Goal: Information Seeking & Learning: Learn about a topic

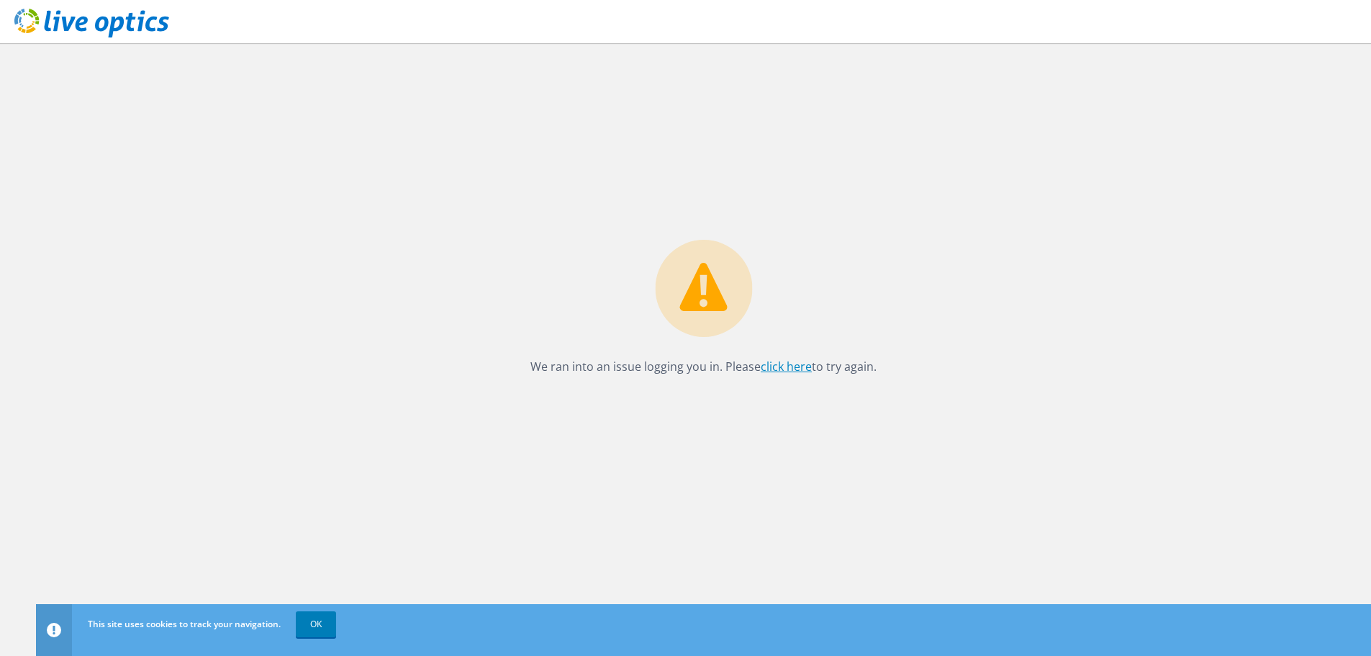
click at [796, 368] on link "click here" at bounding box center [786, 366] width 51 height 16
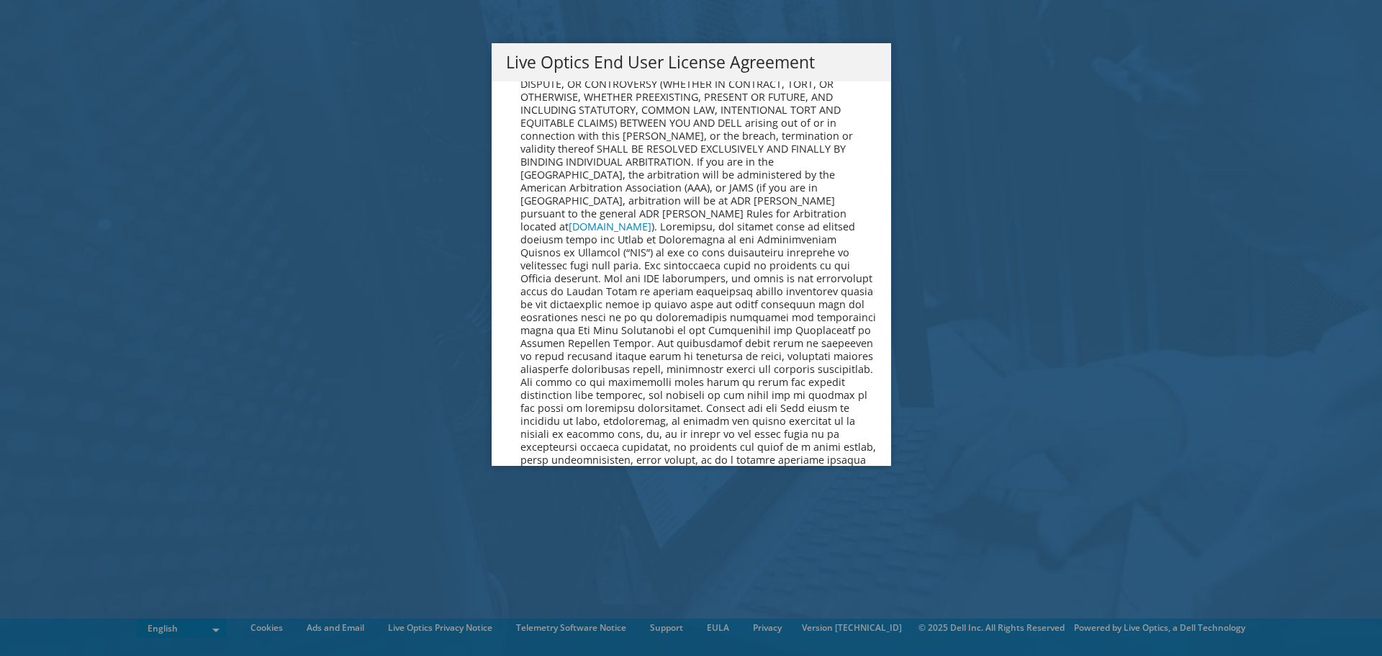
scroll to position [5441, 0]
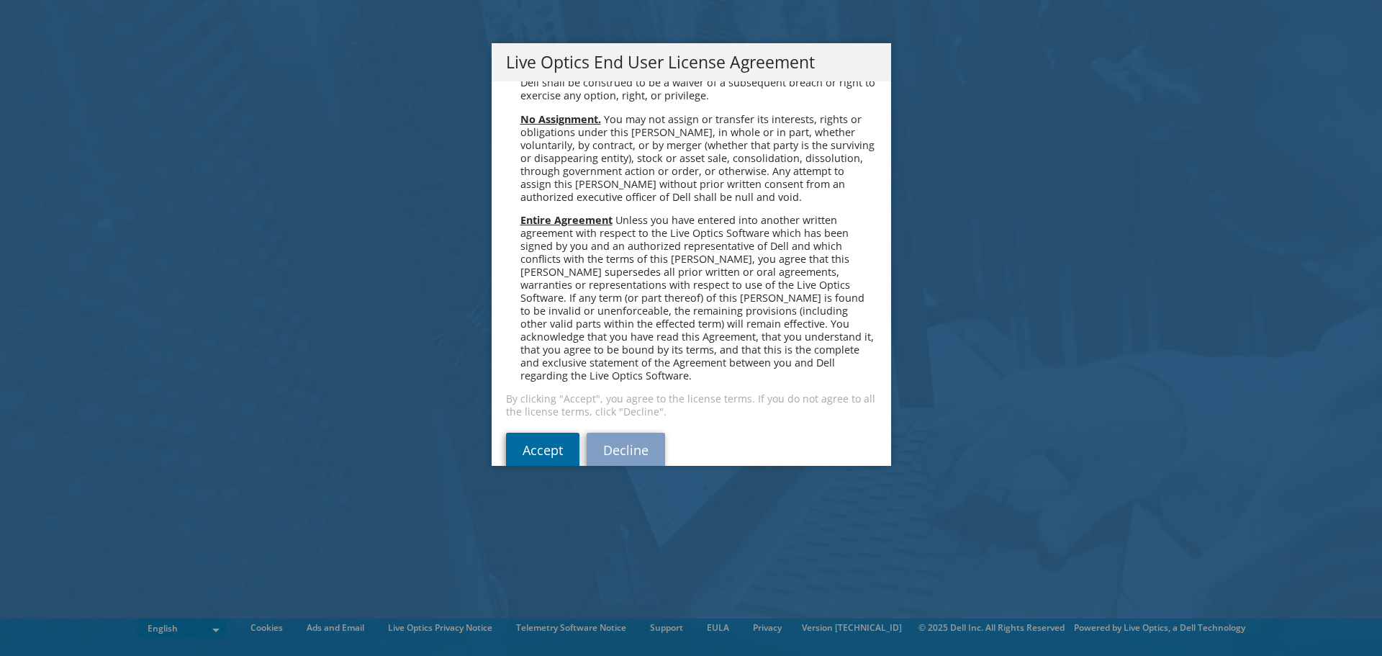
click at [524, 432] on link "Accept" at bounding box center [542, 449] width 73 height 35
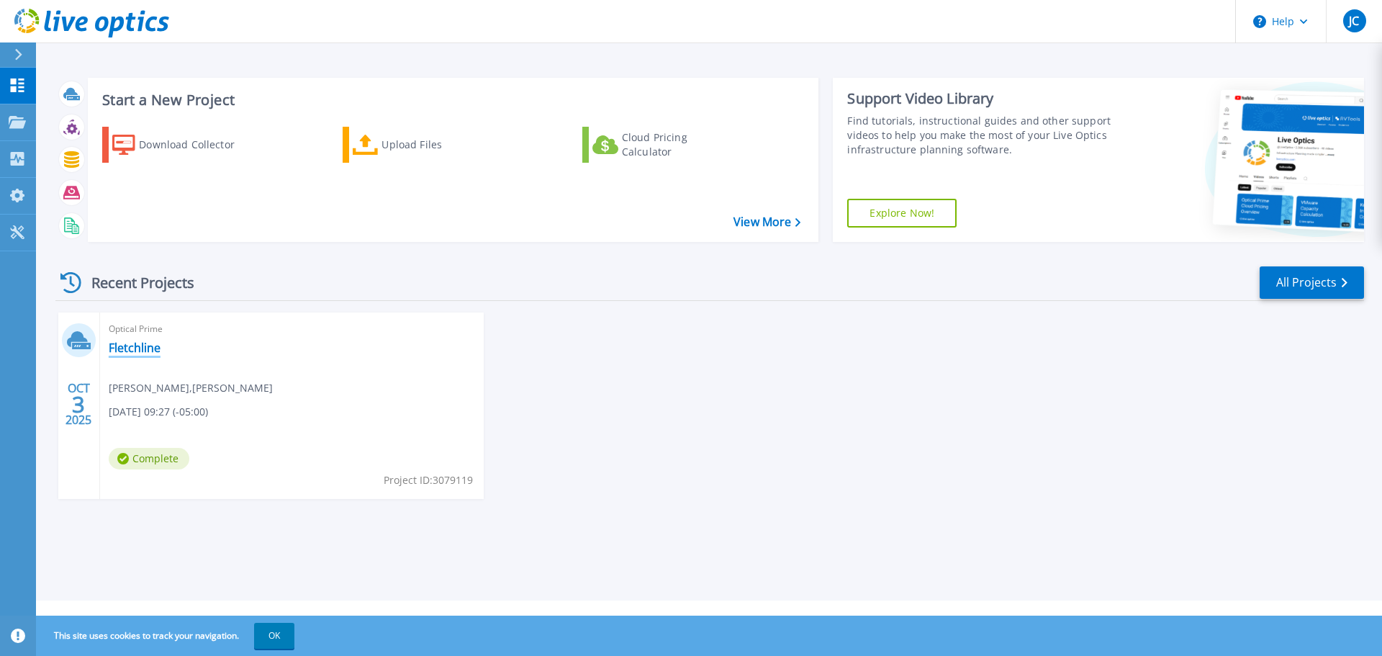
click at [127, 347] on link "Fletchline" at bounding box center [135, 347] width 52 height 14
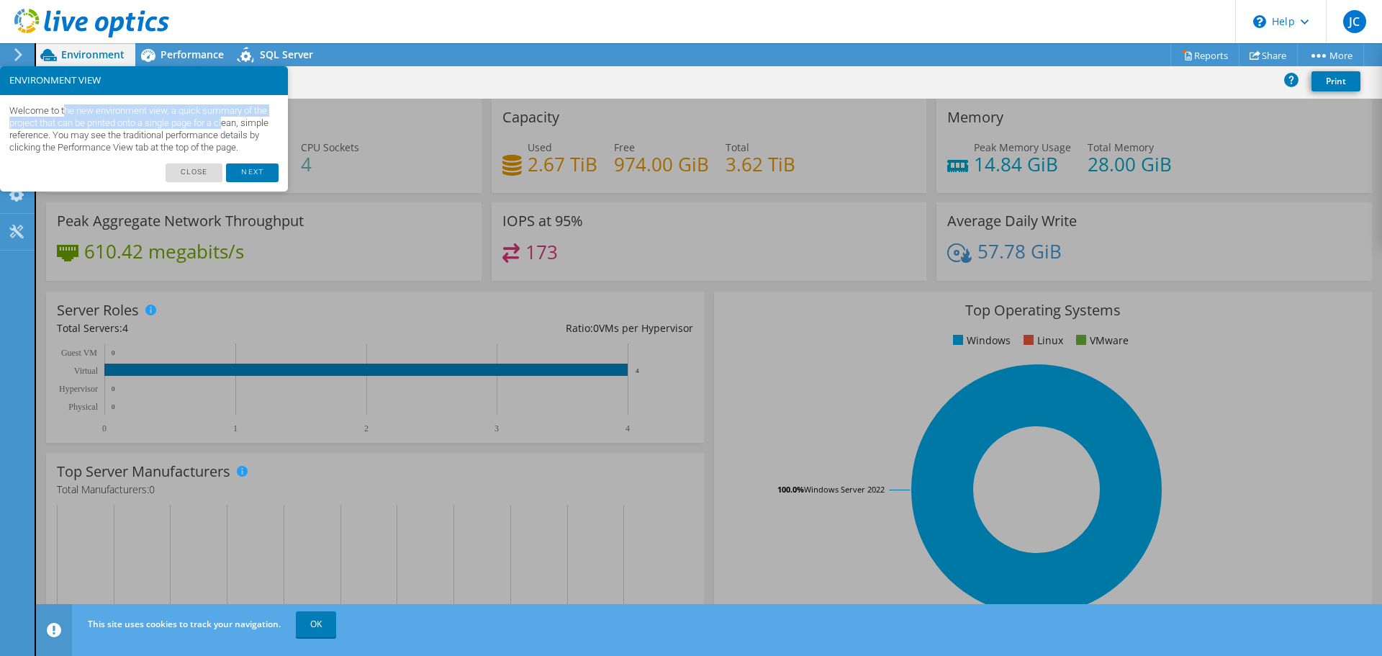
drag, startPoint x: 67, startPoint y: 109, endPoint x: 232, endPoint y: 124, distance: 166.1
click at [232, 124] on p "Welcome to the new environment view, a quick summary of the project that can be…" at bounding box center [143, 129] width 269 height 50
click at [248, 182] on link "Next" at bounding box center [252, 172] width 52 height 19
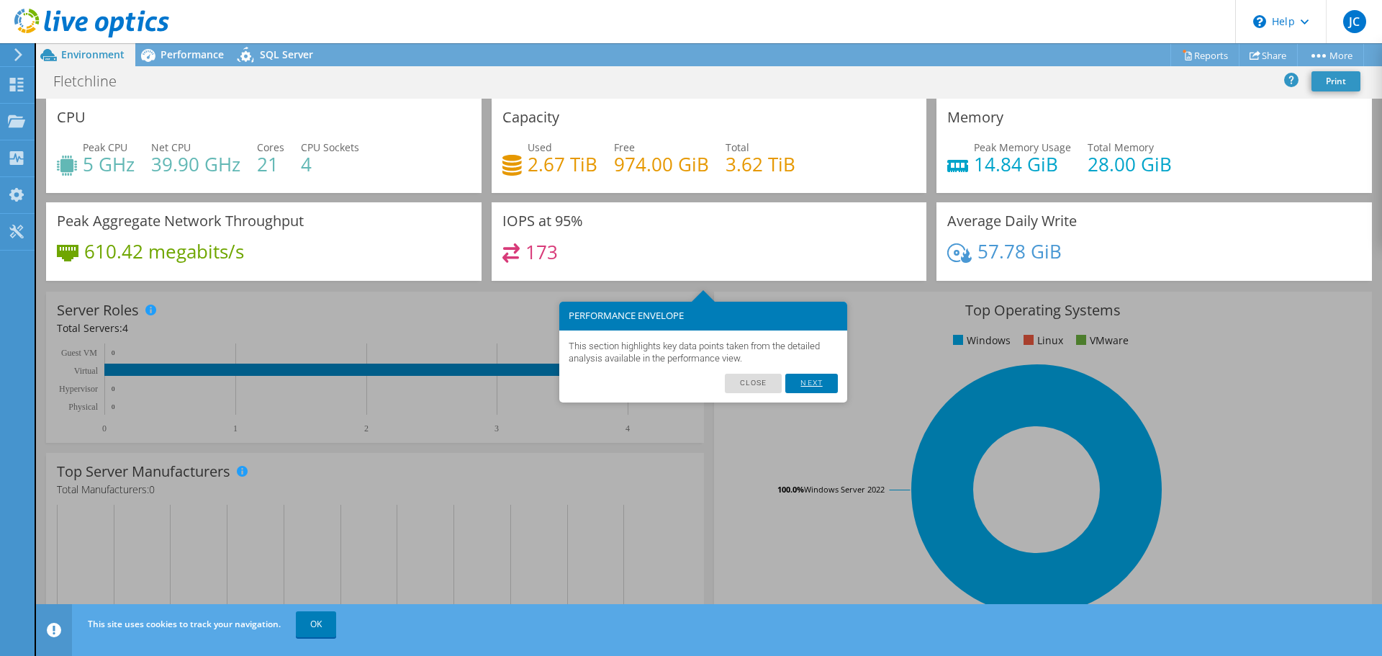
click at [829, 384] on link "Next" at bounding box center [811, 382] width 52 height 19
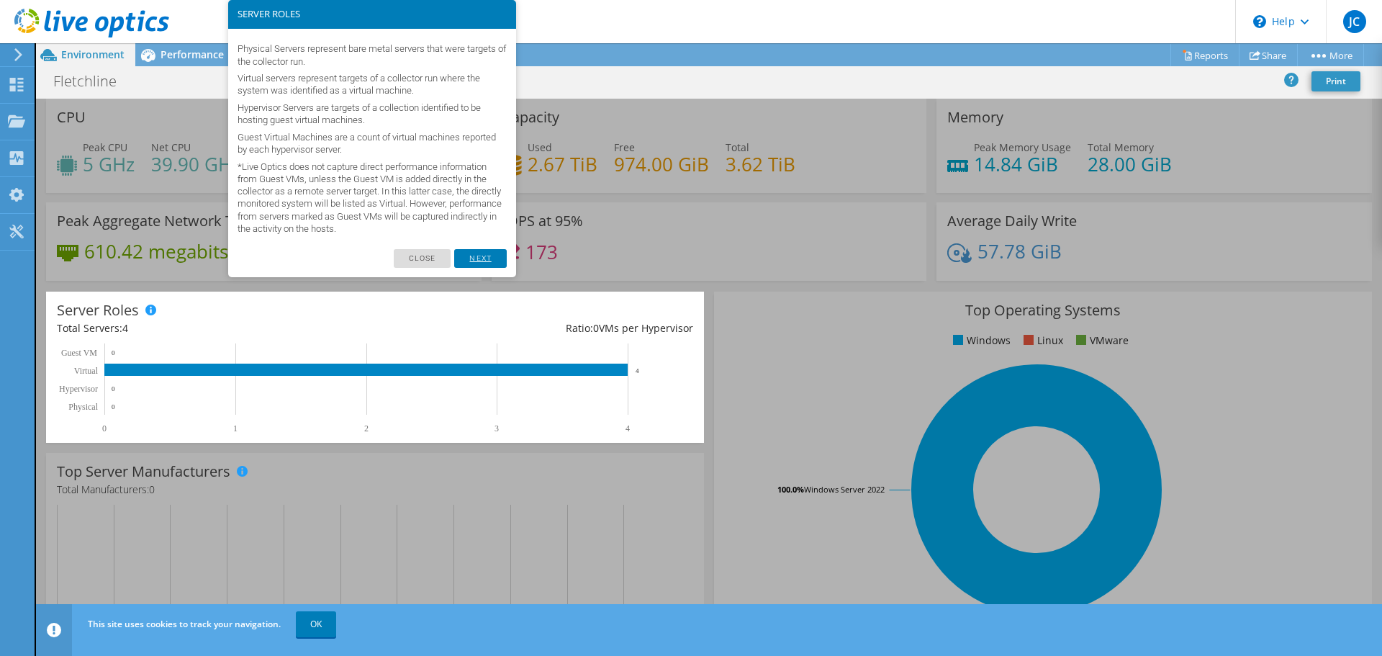
click at [479, 264] on link "Next" at bounding box center [480, 258] width 52 height 19
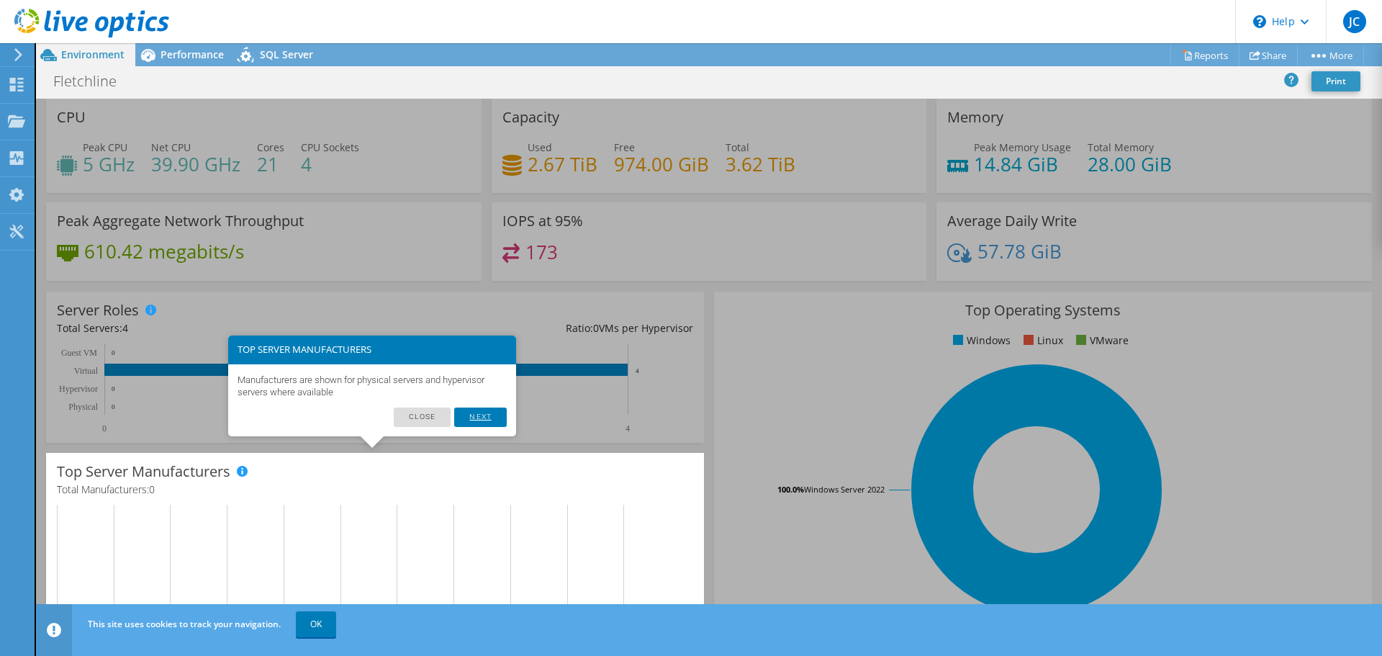
click at [486, 415] on link "Next" at bounding box center [480, 416] width 52 height 19
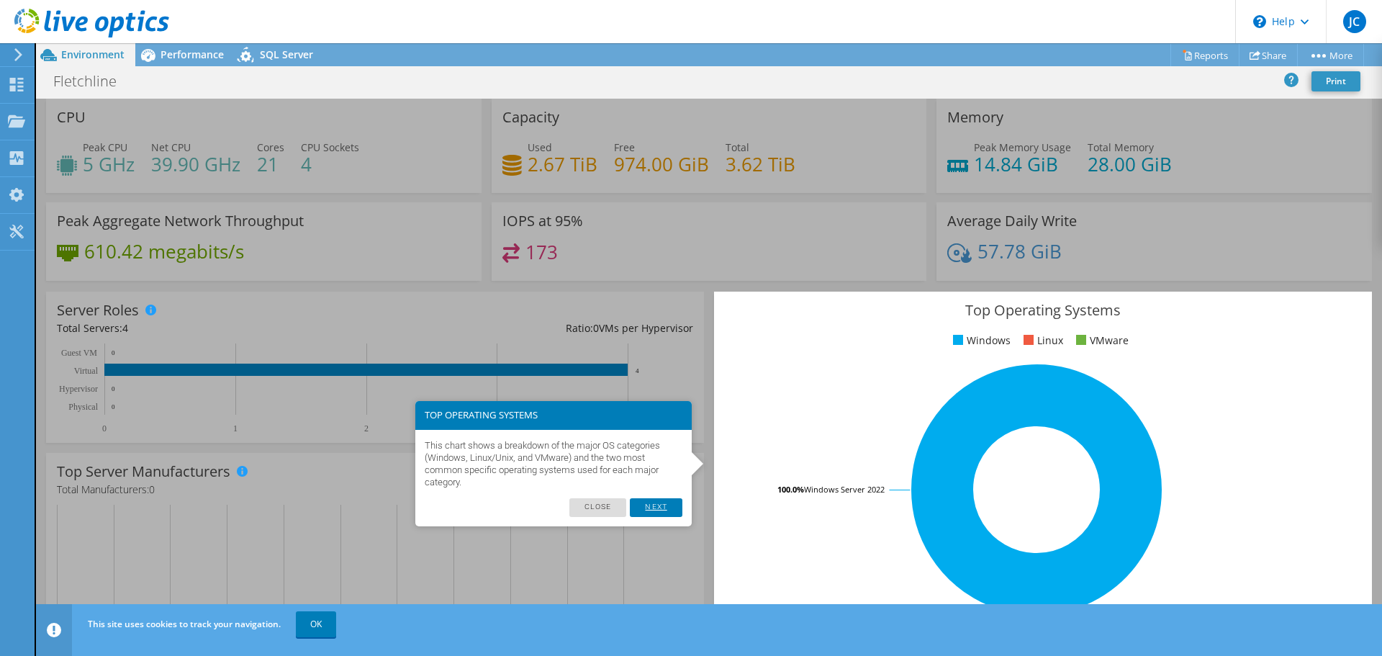
click at [658, 504] on link "Next" at bounding box center [656, 507] width 52 height 19
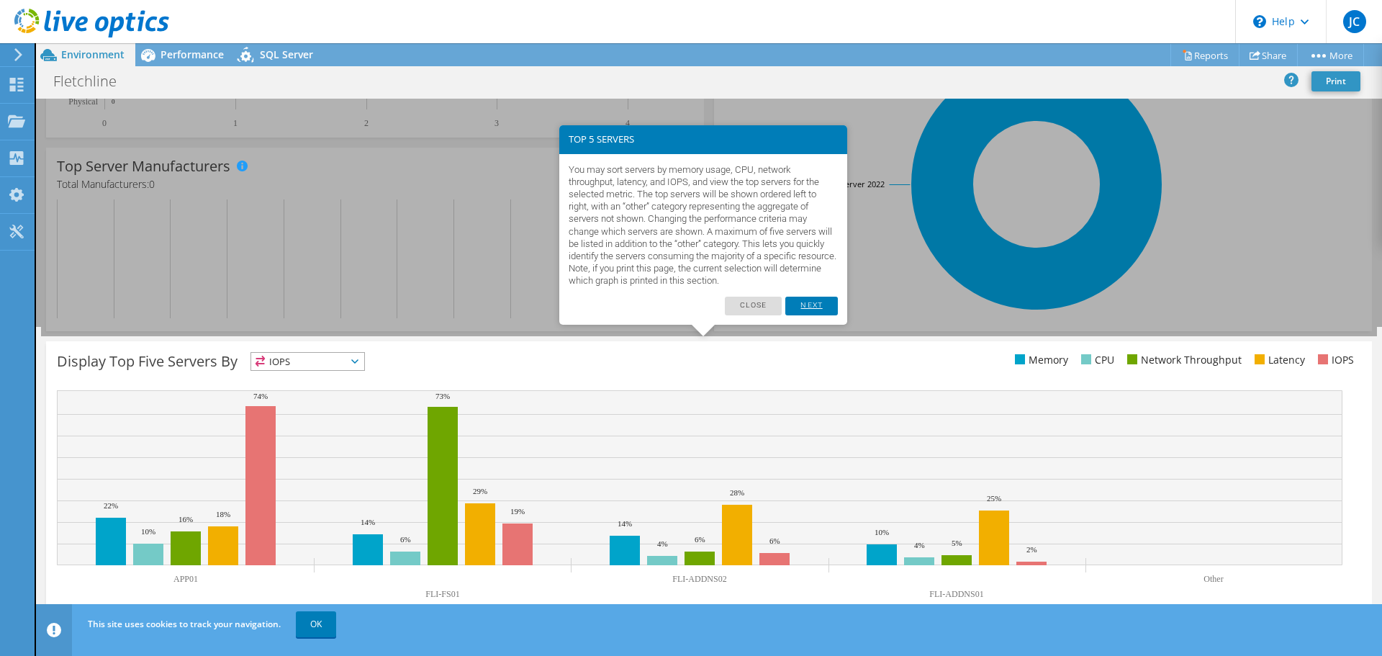
click at [812, 307] on link "Next" at bounding box center [811, 305] width 52 height 19
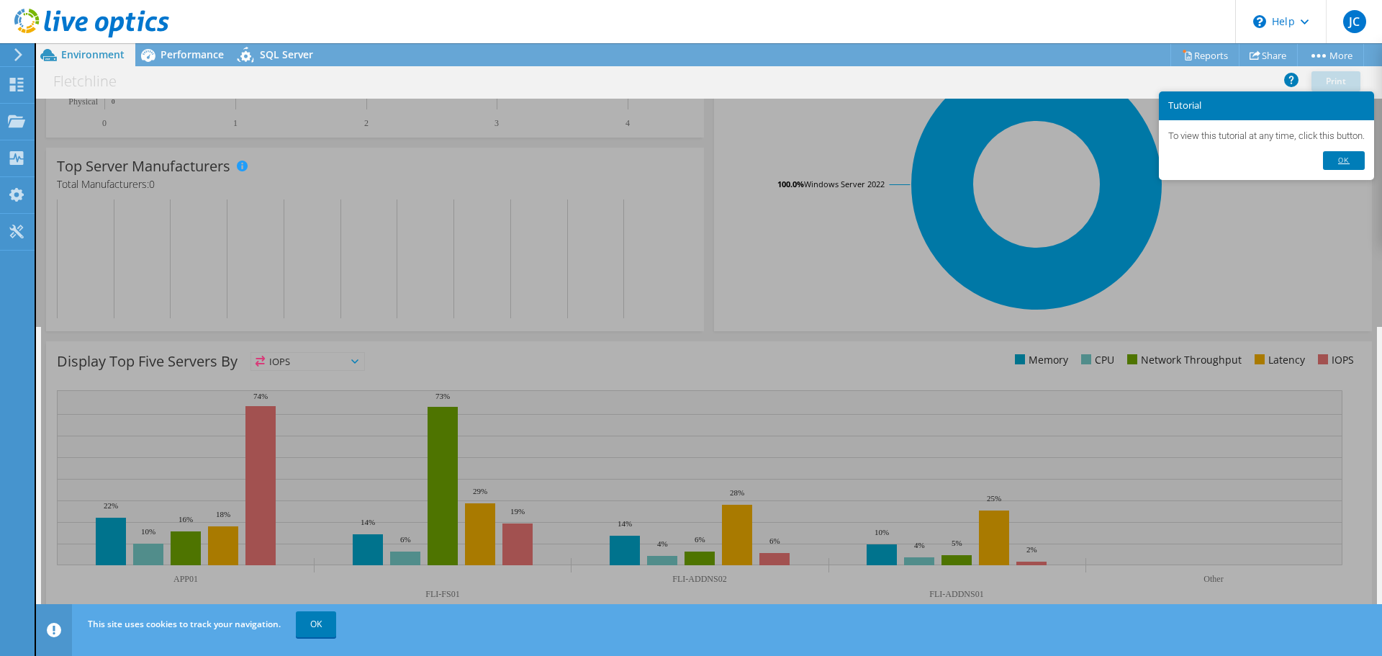
click at [1354, 162] on link "Ok" at bounding box center [1344, 160] width 42 height 19
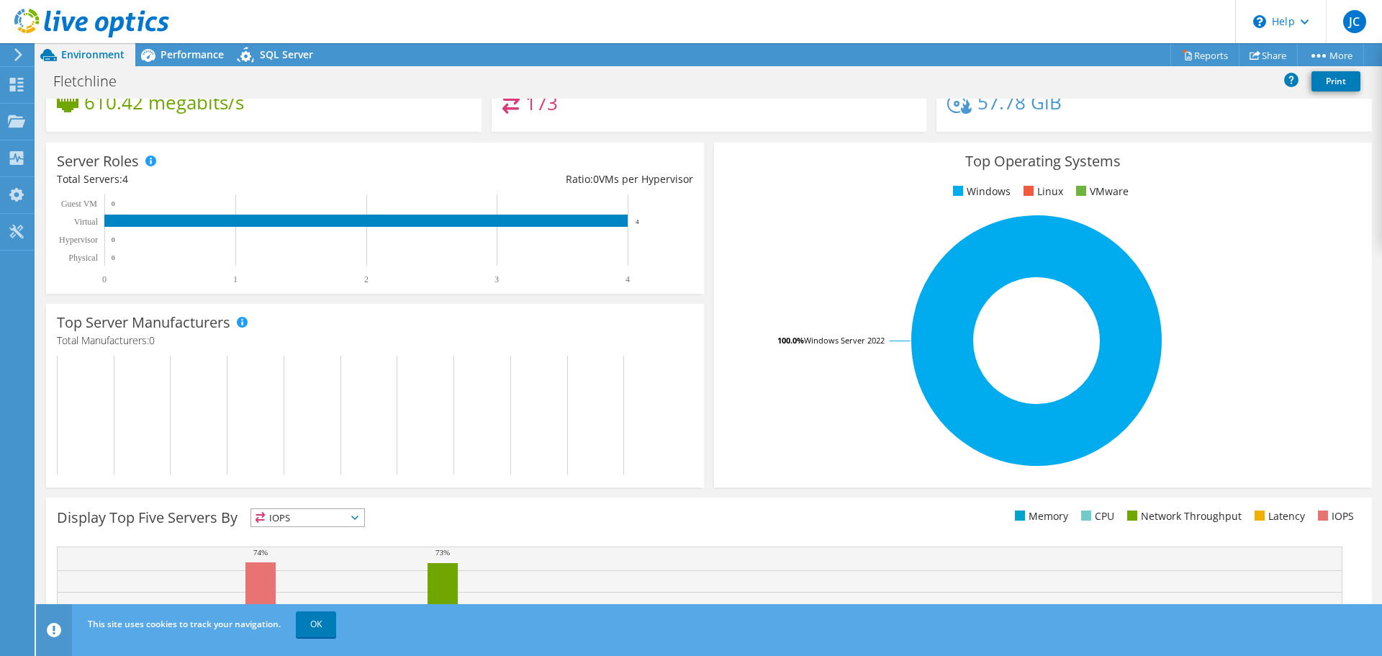
scroll to position [0, 0]
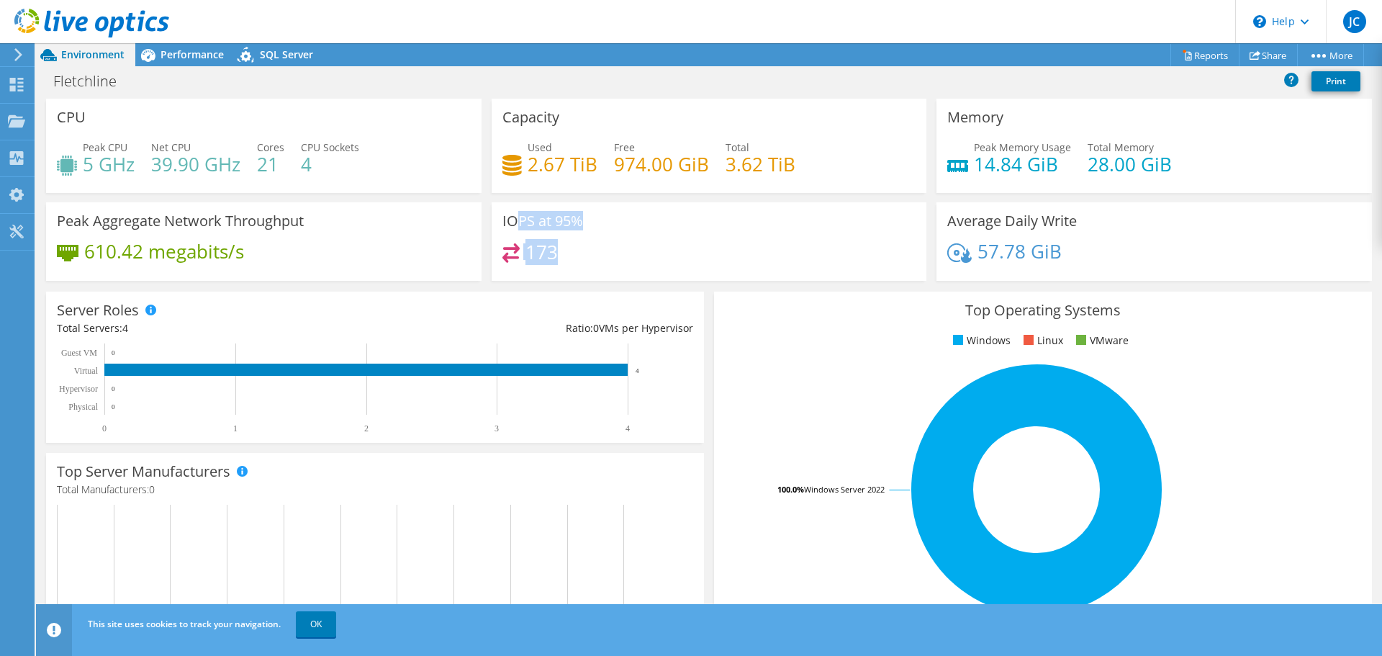
drag, startPoint x: 512, startPoint y: 218, endPoint x: 612, endPoint y: 266, distance: 110.7
click at [612, 266] on div "IOPS at 95% 173" at bounding box center [708, 241] width 435 height 78
click at [610, 263] on div "173" at bounding box center [709, 258] width 414 height 31
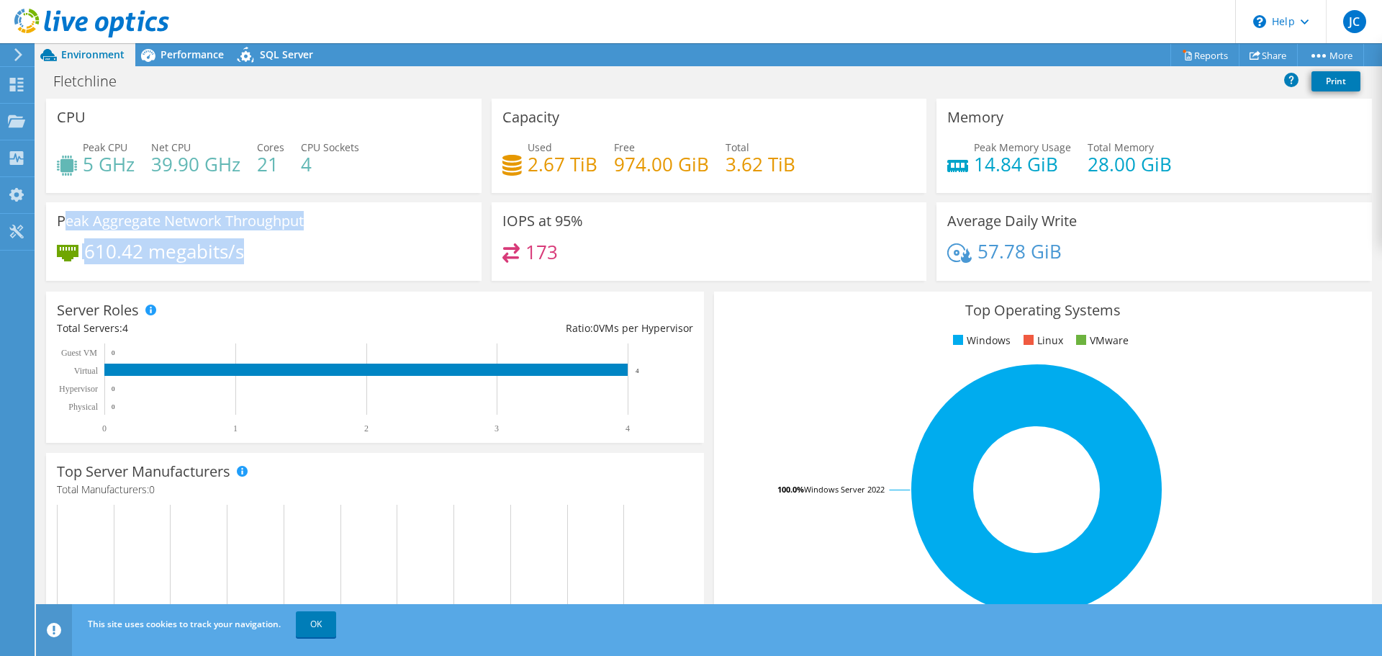
drag, startPoint x: 65, startPoint y: 219, endPoint x: 278, endPoint y: 255, distance: 216.8
click at [278, 255] on div "Peak Aggregate Network Throughput 610.42 megabits/s" at bounding box center [263, 241] width 435 height 78
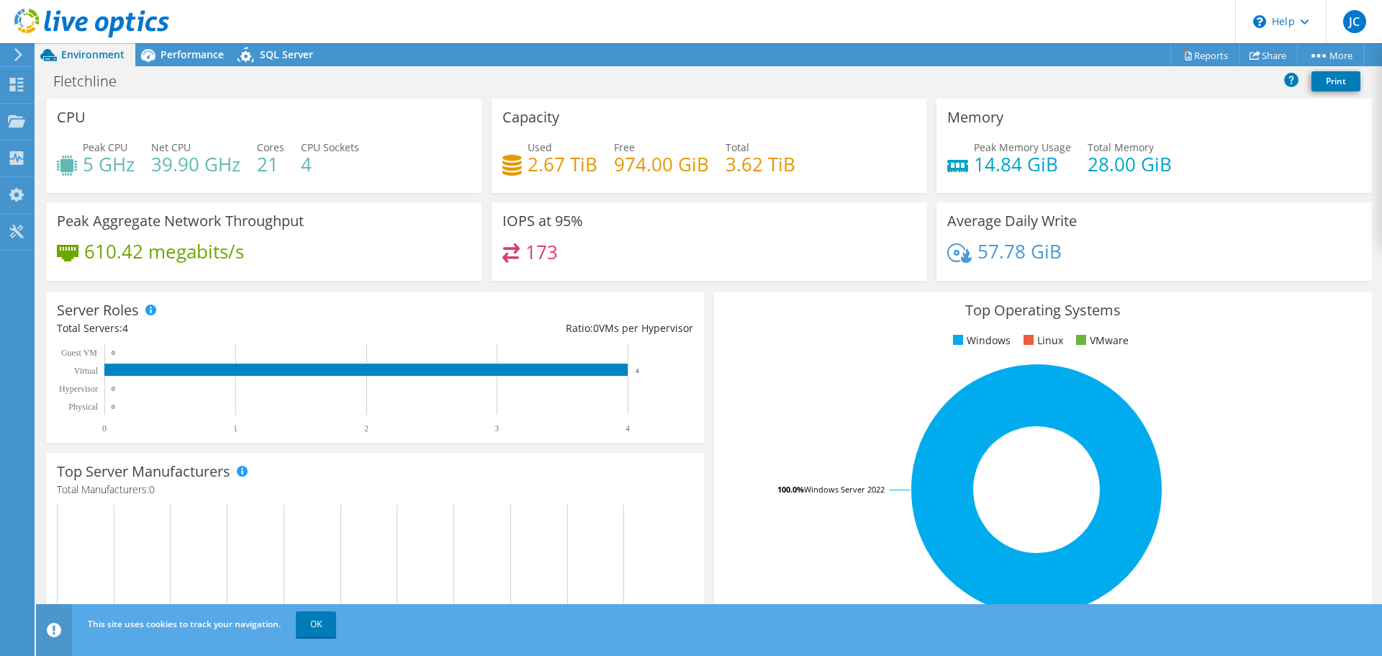
click at [278, 255] on div "610.42 megabits/s" at bounding box center [264, 258] width 414 height 30
click at [558, 252] on div "173" at bounding box center [709, 258] width 414 height 31
drag, startPoint x: 538, startPoint y: 254, endPoint x: 557, endPoint y: 254, distance: 19.4
click at [557, 254] on div "173" at bounding box center [709, 258] width 414 height 31
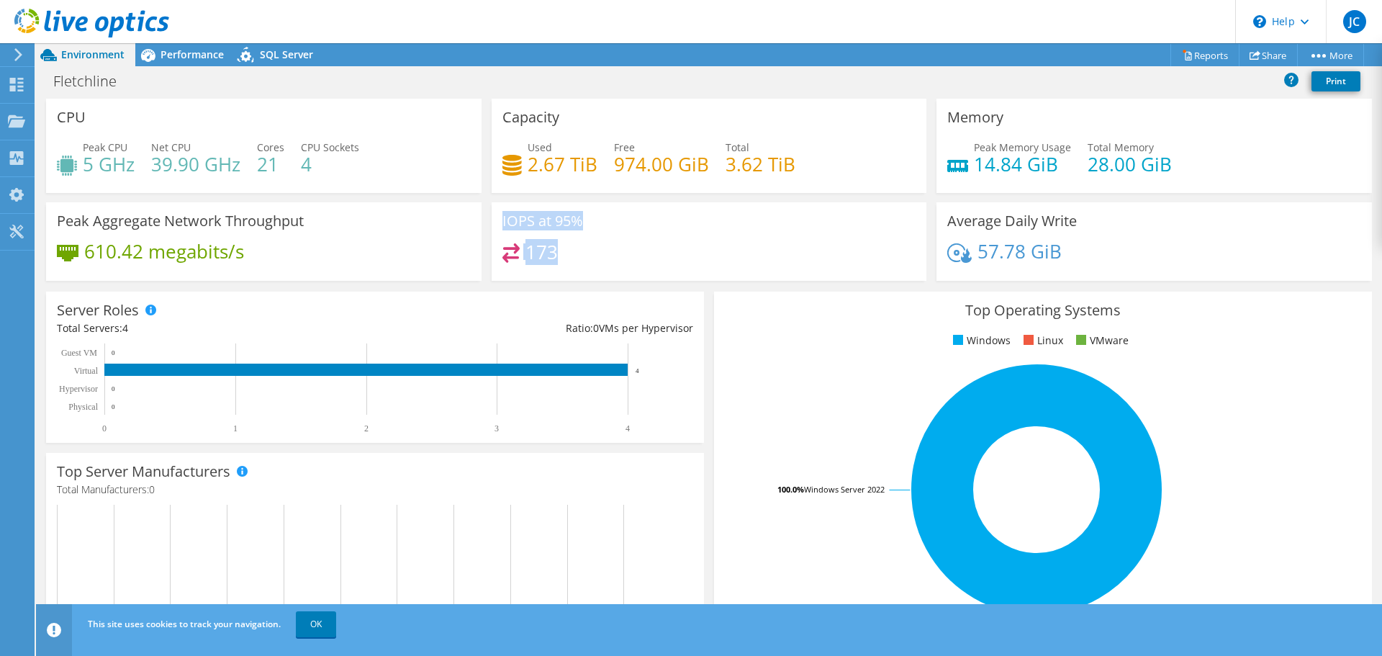
drag, startPoint x: 497, startPoint y: 215, endPoint x: 599, endPoint y: 255, distance: 109.6
click at [599, 255] on div "IOPS at 95% 173" at bounding box center [708, 241] width 435 height 78
click at [599, 255] on div "173" at bounding box center [709, 258] width 414 height 31
drag, startPoint x: 948, startPoint y: 219, endPoint x: 1081, endPoint y: 254, distance: 137.7
click at [1081, 254] on div "Average Daily Write 57.78 GiB" at bounding box center [1153, 241] width 435 height 78
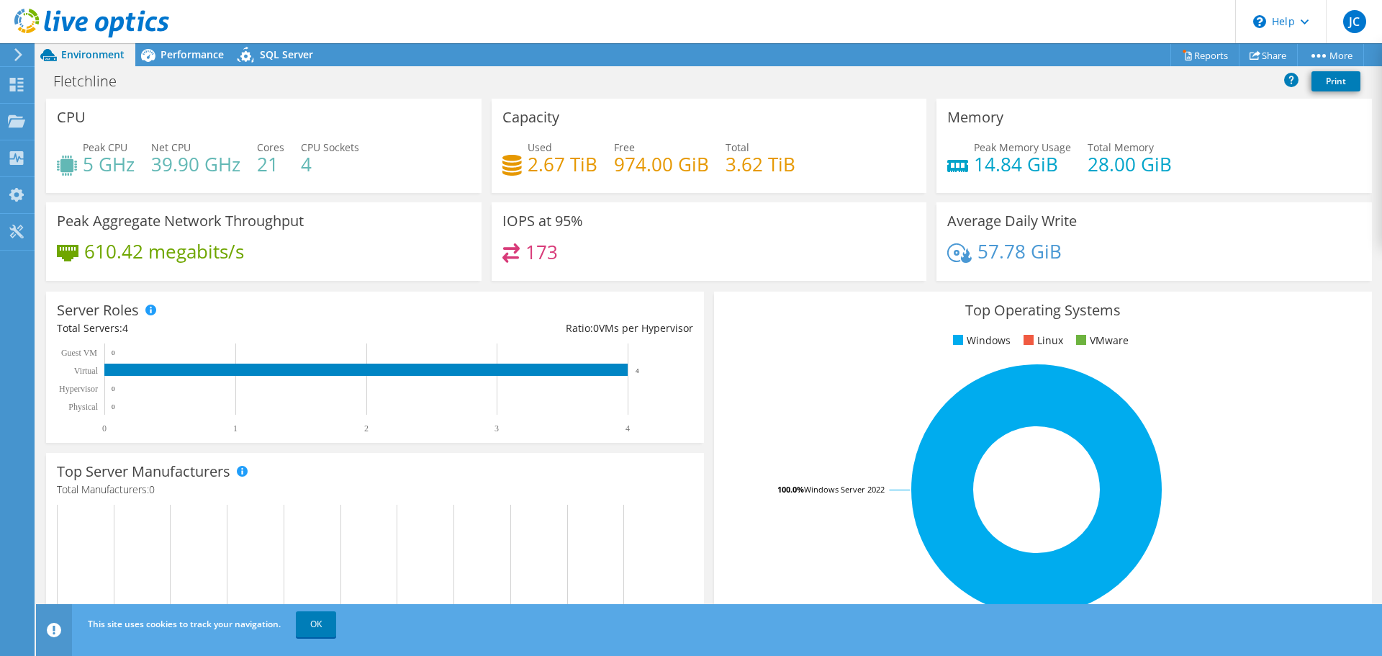
click at [1081, 254] on div "57.78 GiB" at bounding box center [1154, 258] width 414 height 30
drag, startPoint x: 948, startPoint y: 113, endPoint x: 1182, endPoint y: 169, distance: 241.2
click at [1182, 169] on div "Memory Peak Memory Usage 14.84 GiB Total Memory 28.00 GiB" at bounding box center [1153, 146] width 435 height 94
click at [1182, 169] on div "Peak Memory Usage 14.84 GiB Total Memory 28.00 GiB" at bounding box center [1154, 163] width 414 height 47
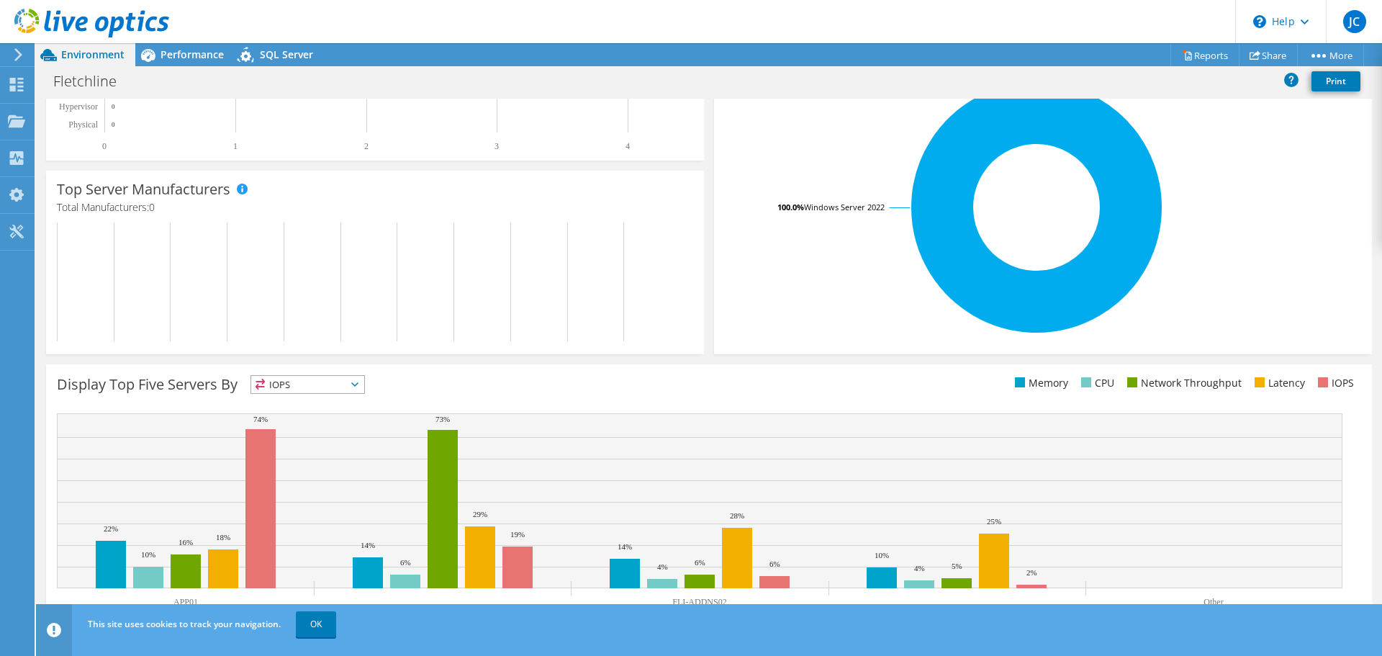
scroll to position [305, 0]
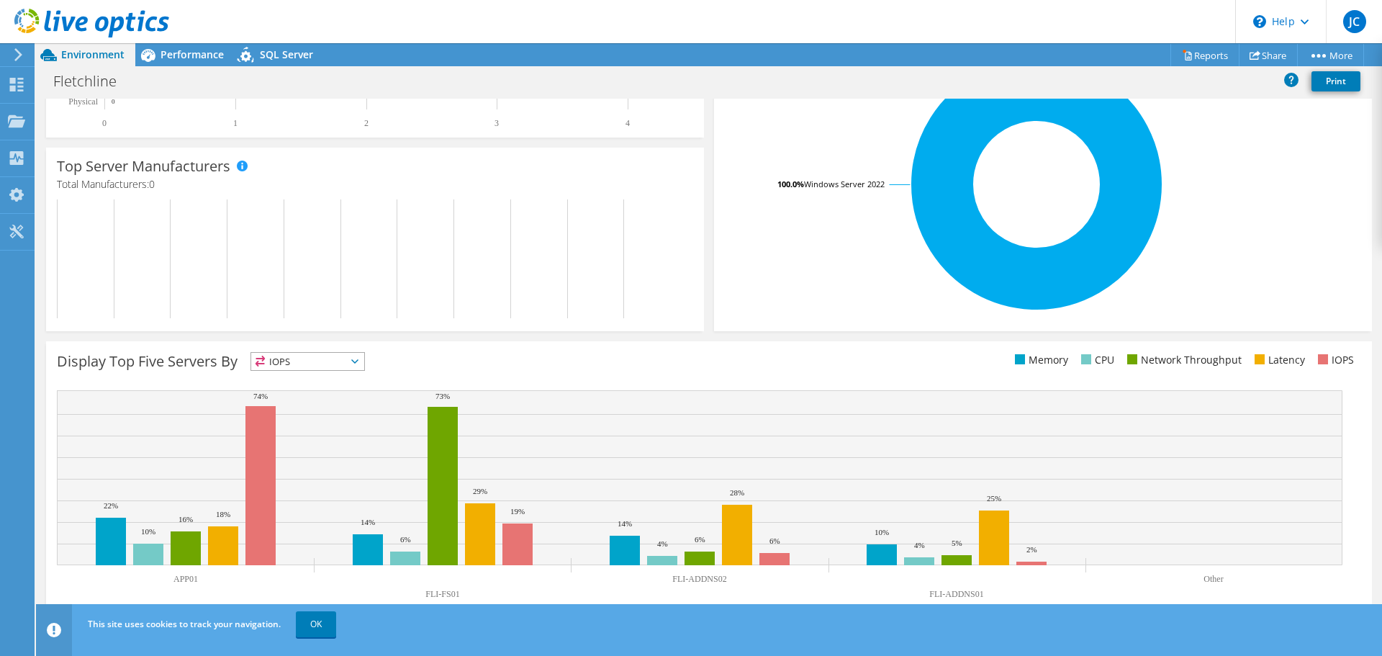
click at [312, 361] on span "IOPS" at bounding box center [307, 361] width 113 height 17
click at [309, 397] on li "Memory" at bounding box center [307, 400] width 113 height 20
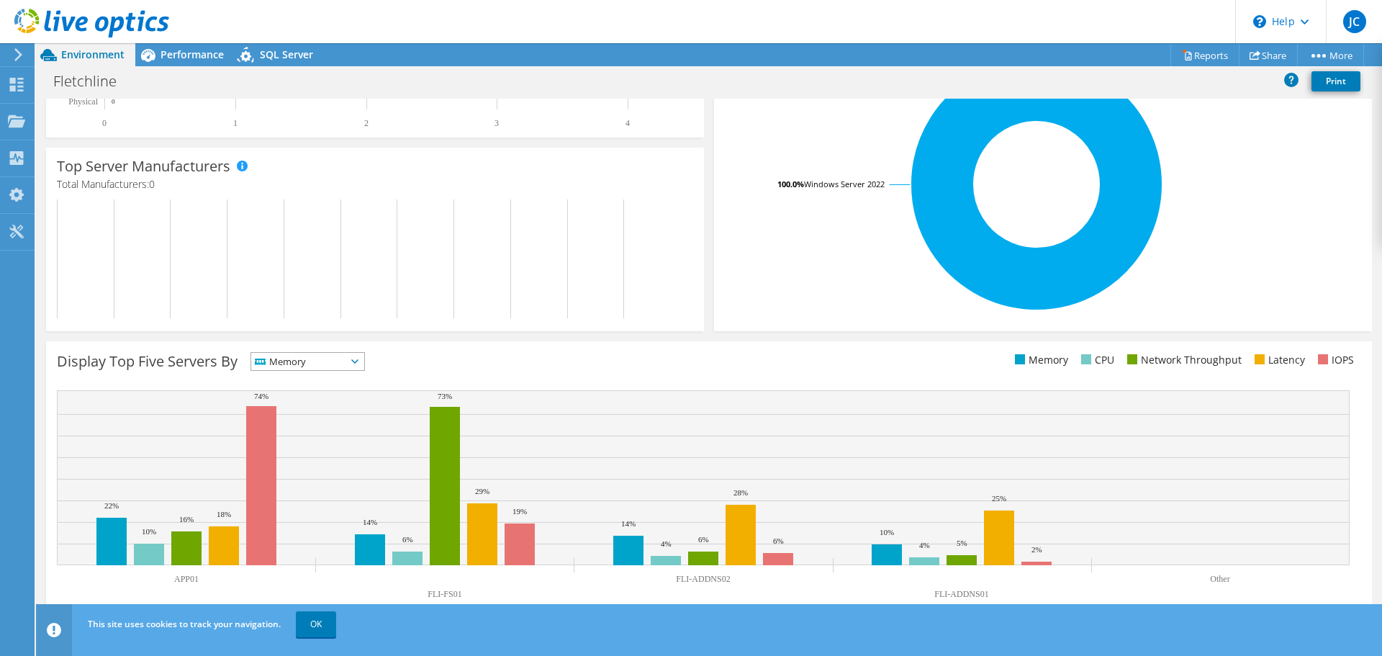
click at [325, 358] on span "Memory" at bounding box center [298, 361] width 95 height 17
click at [325, 414] on li "CPU" at bounding box center [307, 420] width 113 height 20
click at [332, 362] on span "CPU" at bounding box center [298, 361] width 95 height 17
click at [411, 358] on div "Display Top Five Servers By CPU IOPS" at bounding box center [383, 364] width 652 height 24
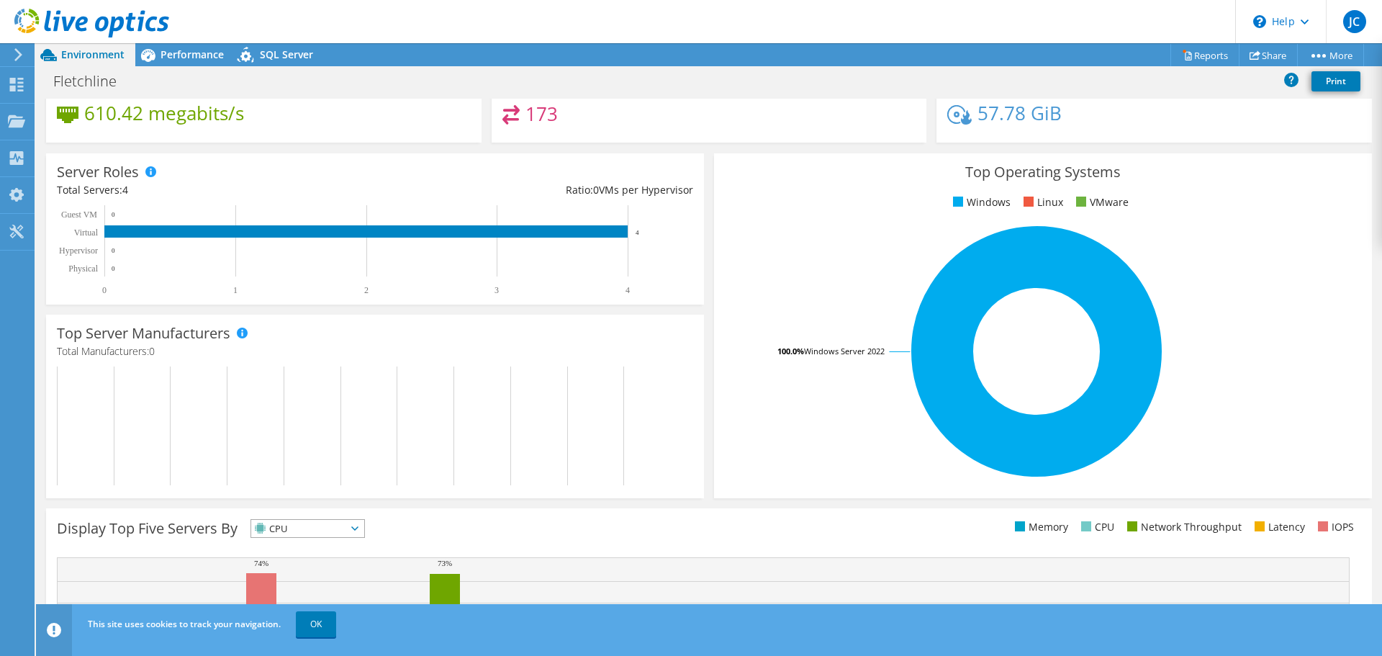
scroll to position [0, 0]
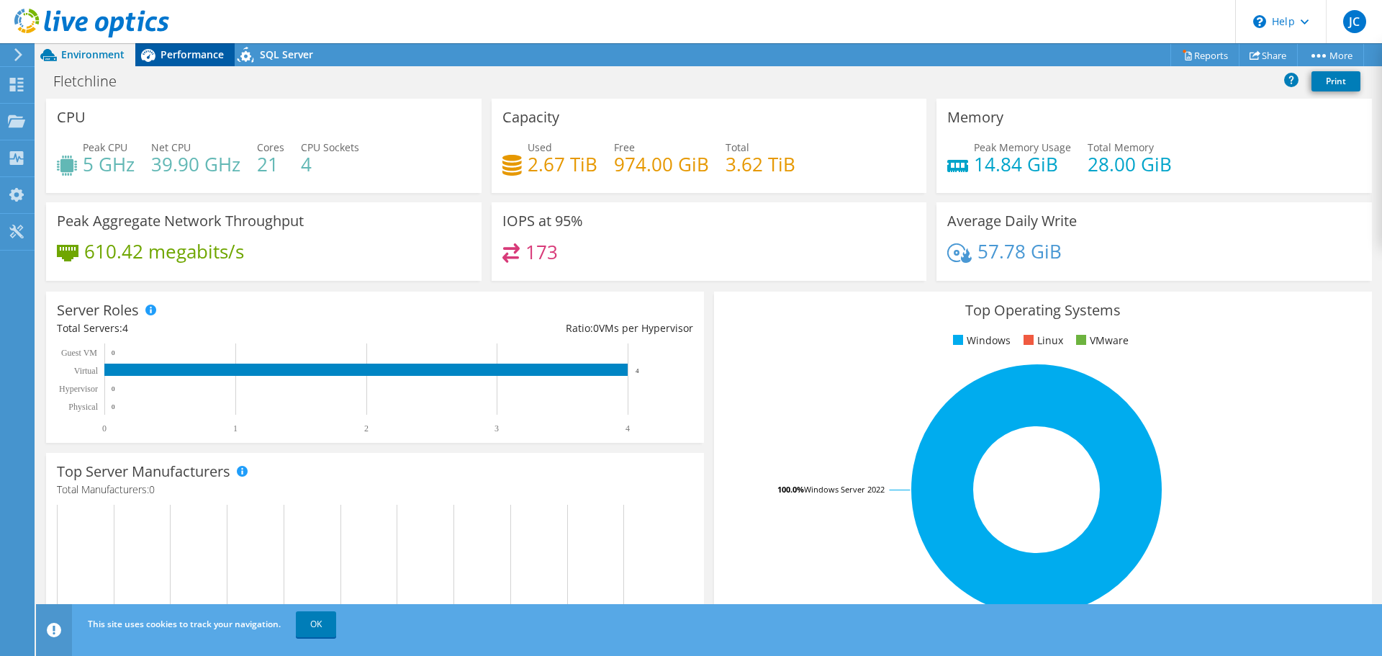
click at [189, 55] on span "Performance" at bounding box center [191, 54] width 63 height 14
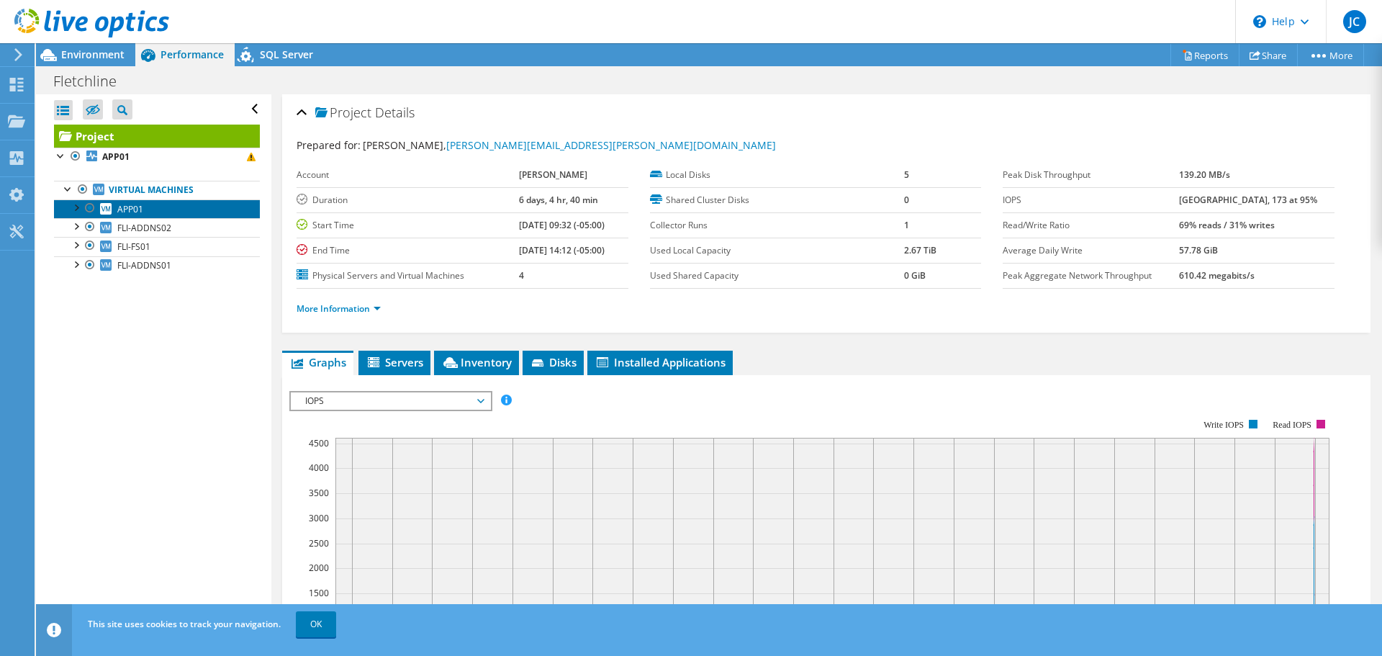
click at [140, 203] on span "APP01" at bounding box center [130, 209] width 26 height 12
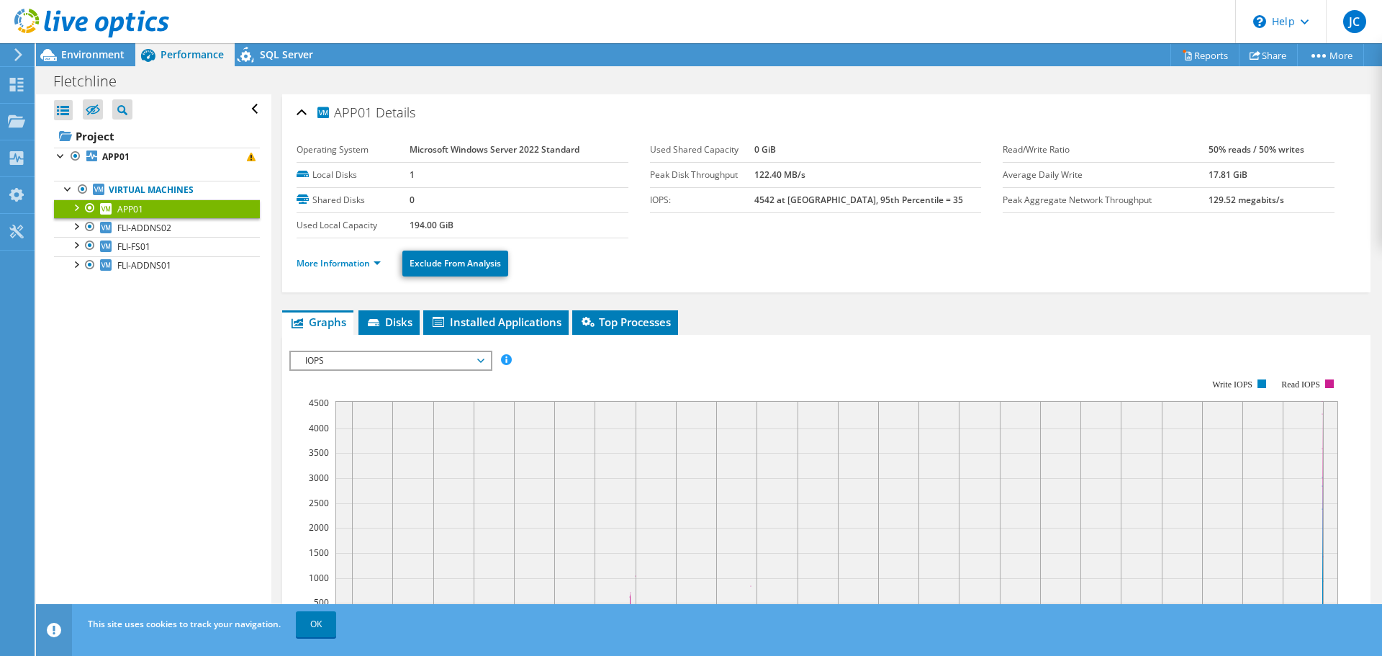
scroll to position [216, 0]
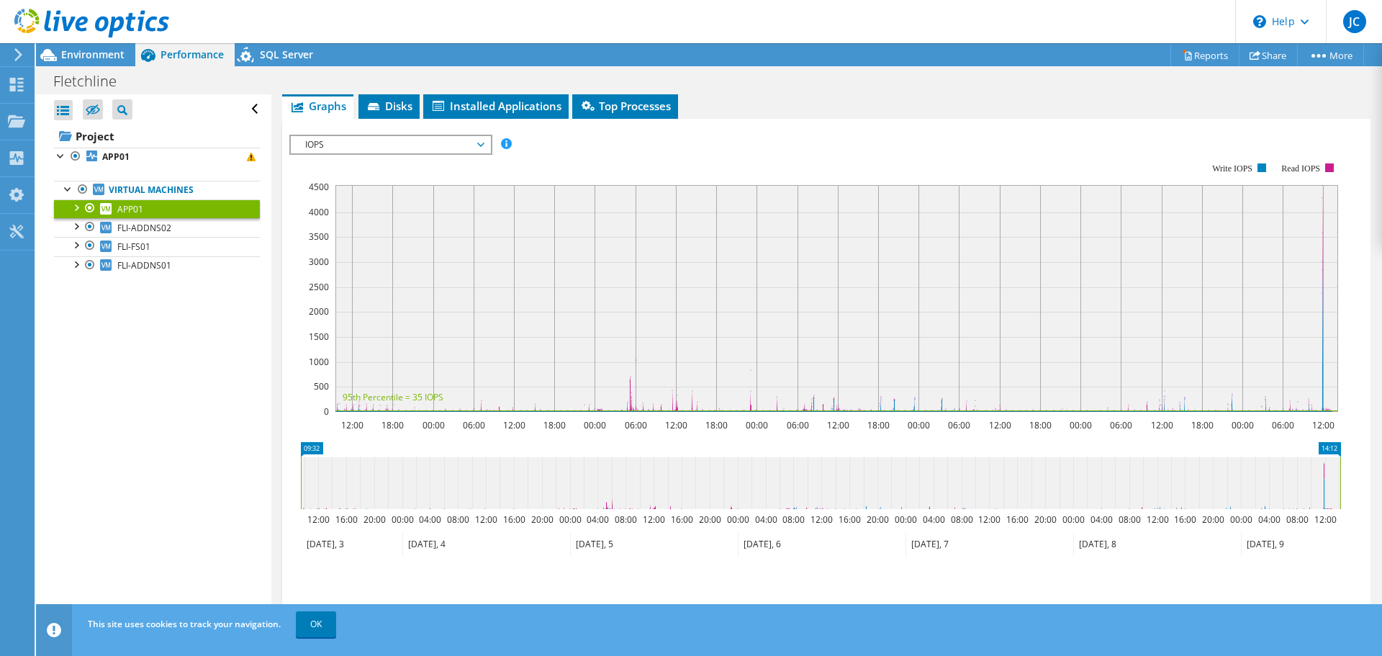
click at [1325, 480] on icon at bounding box center [820, 483] width 1039 height 52
drag, startPoint x: 1315, startPoint y: 487, endPoint x: 1328, endPoint y: 488, distance: 13.0
click at [1328, 487] on icon at bounding box center [820, 483] width 1039 height 52
drag, startPoint x: 1331, startPoint y: 287, endPoint x: 1310, endPoint y: 297, distance: 23.2
click at [1310, 297] on icon "12:00 18:00 00:00 06:00 12:00 18:00 00:00 06:00 12:00 18:00 00:00 06:00 12:00 1…" at bounding box center [820, 287] width 1062 height 288
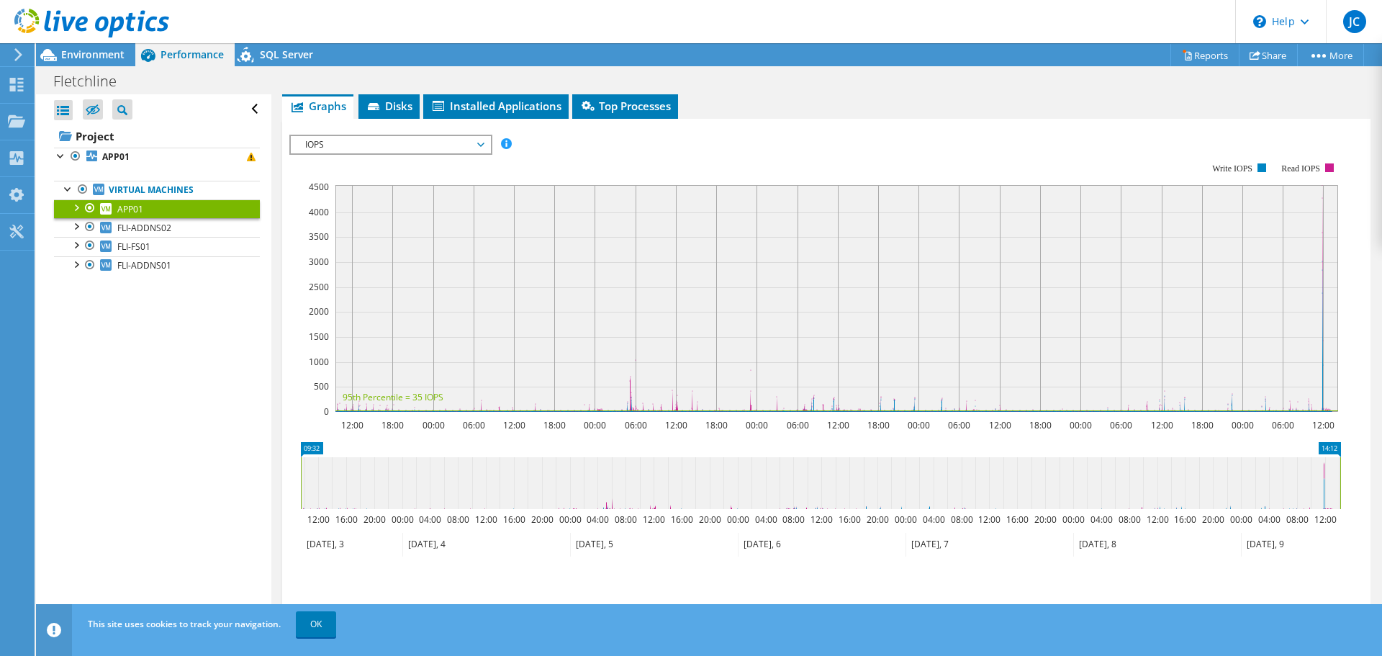
click at [1310, 297] on rect at bounding box center [836, 298] width 1002 height 227
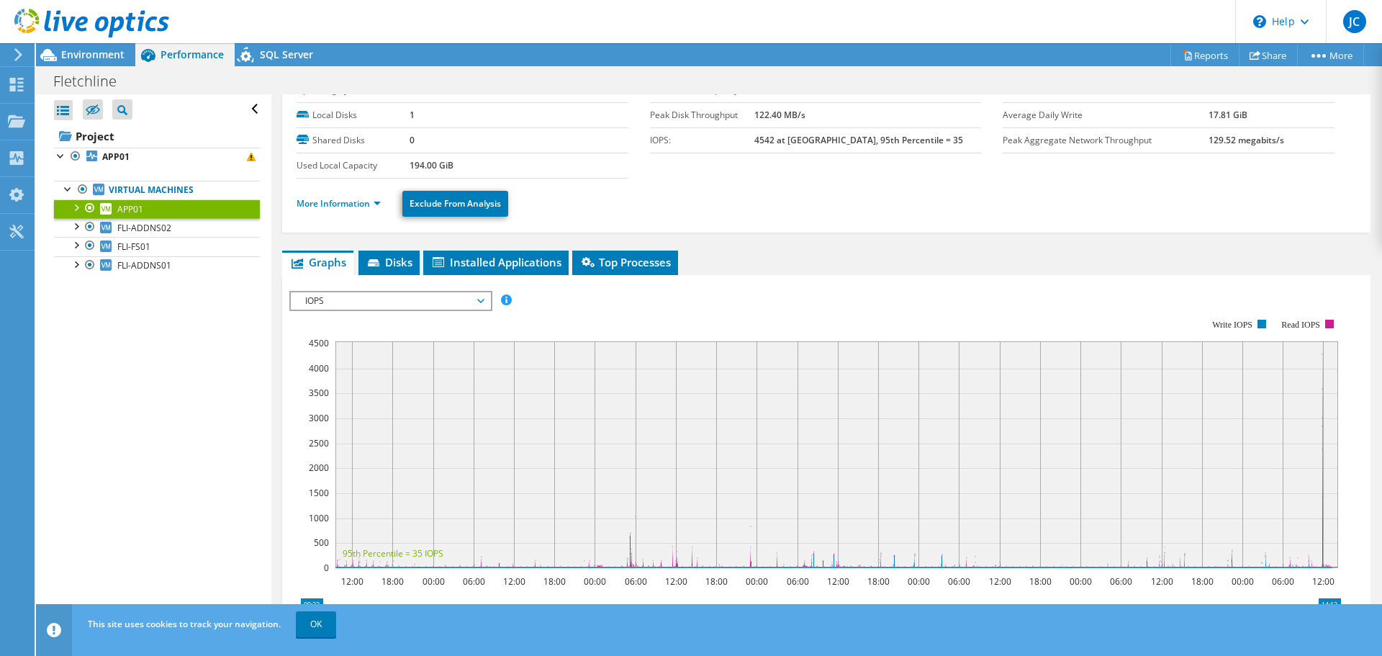
scroll to position [26, 0]
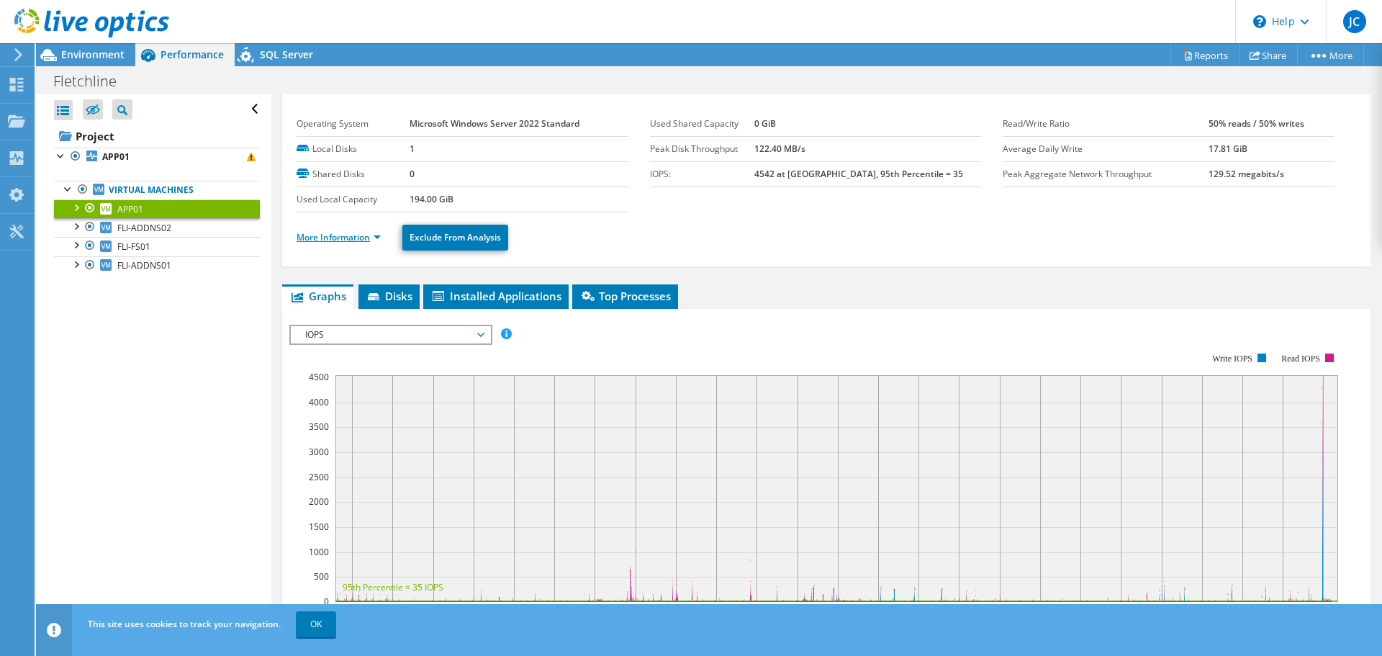
click at [365, 238] on link "More Information" at bounding box center [338, 237] width 84 height 12
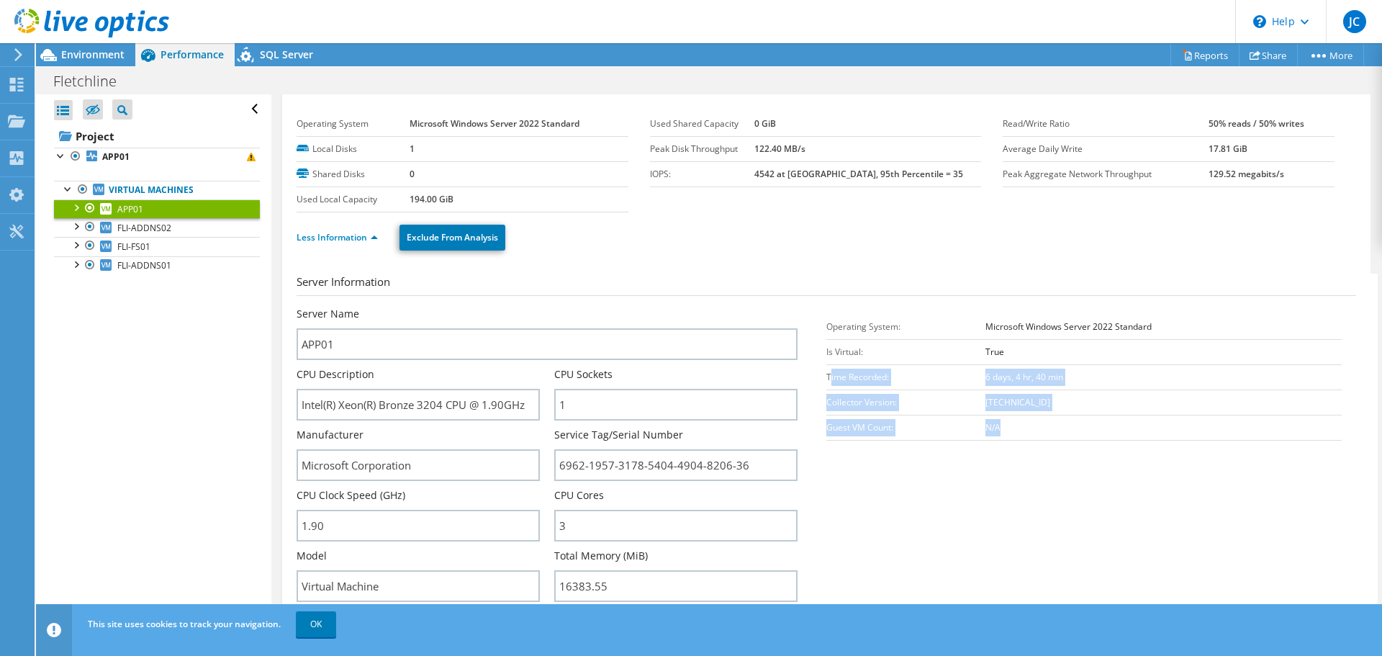
drag, startPoint x: 824, startPoint y: 373, endPoint x: 1076, endPoint y: 430, distance: 258.3
click at [1076, 430] on tbody "Operating System: Microsoft Windows Server 2022 Standard Is Virtual: True Time …" at bounding box center [1083, 377] width 515 height 126
click at [1076, 430] on td "N/A" at bounding box center [1163, 426] width 356 height 25
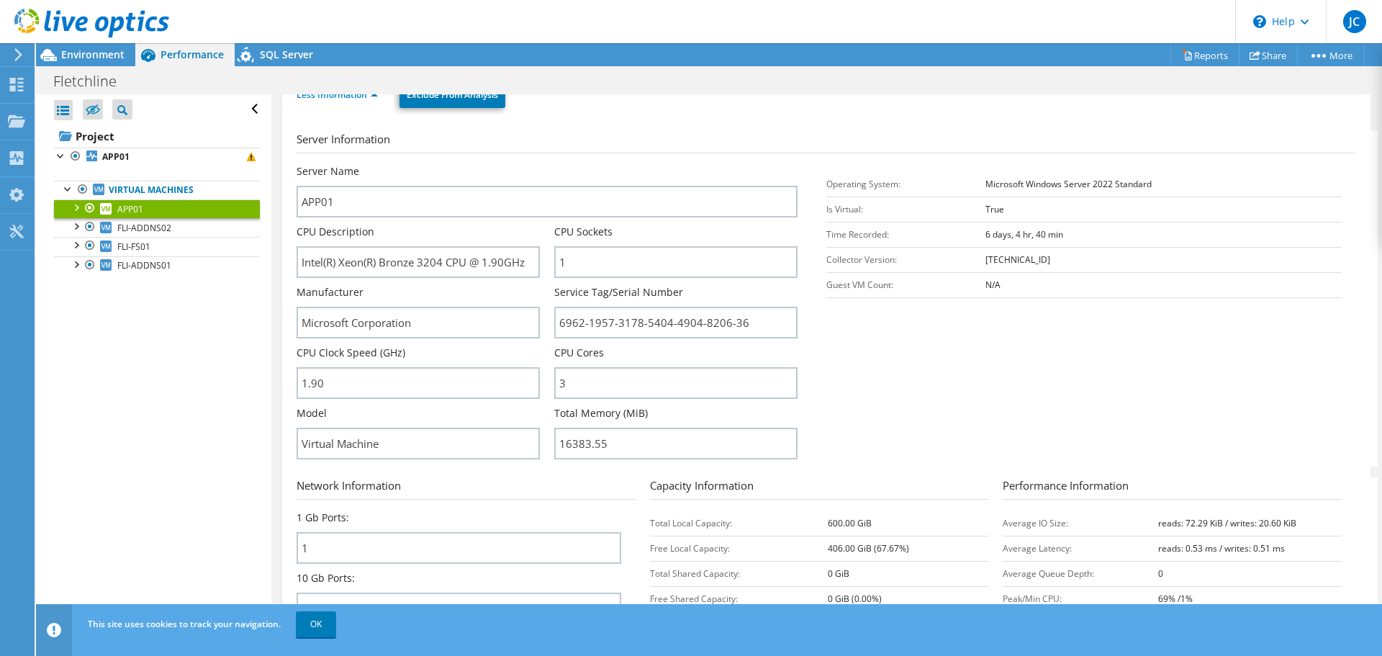
scroll to position [170, 0]
drag, startPoint x: 550, startPoint y: 351, endPoint x: 620, endPoint y: 345, distance: 70.0
click at [620, 163] on div "Server Name APP01 CPU Description Intel(R) Xeon(R) Bronze 3204 CPU @ 1.90GHz CP…" at bounding box center [553, 163] width 515 height 0
click at [620, 345] on div "CPU Cores 3" at bounding box center [675, 370] width 243 height 53
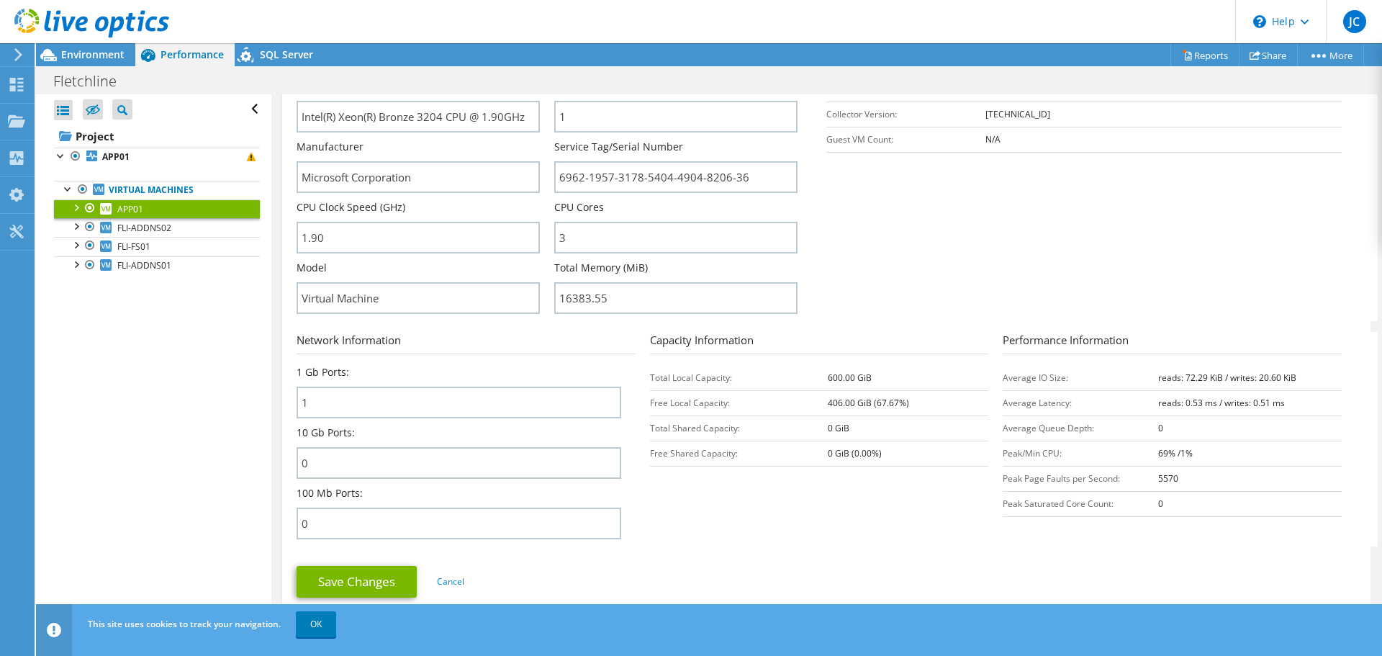
scroll to position [386, 0]
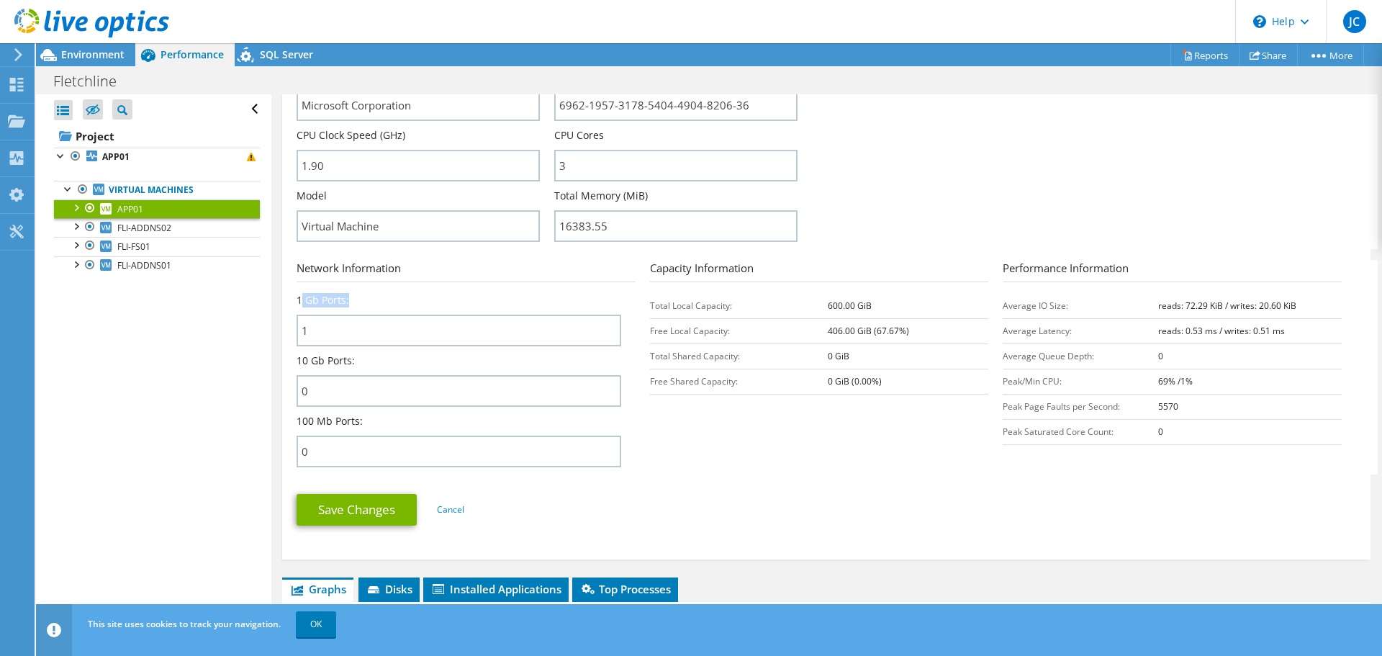
drag, startPoint x: 314, startPoint y: 302, endPoint x: 402, endPoint y: 302, distance: 87.8
click at [401, 302] on div "1 Gb Ports: 1" at bounding box center [458, 319] width 325 height 53
click at [402, 301] on div "1 Gb Ports: 1" at bounding box center [458, 319] width 325 height 53
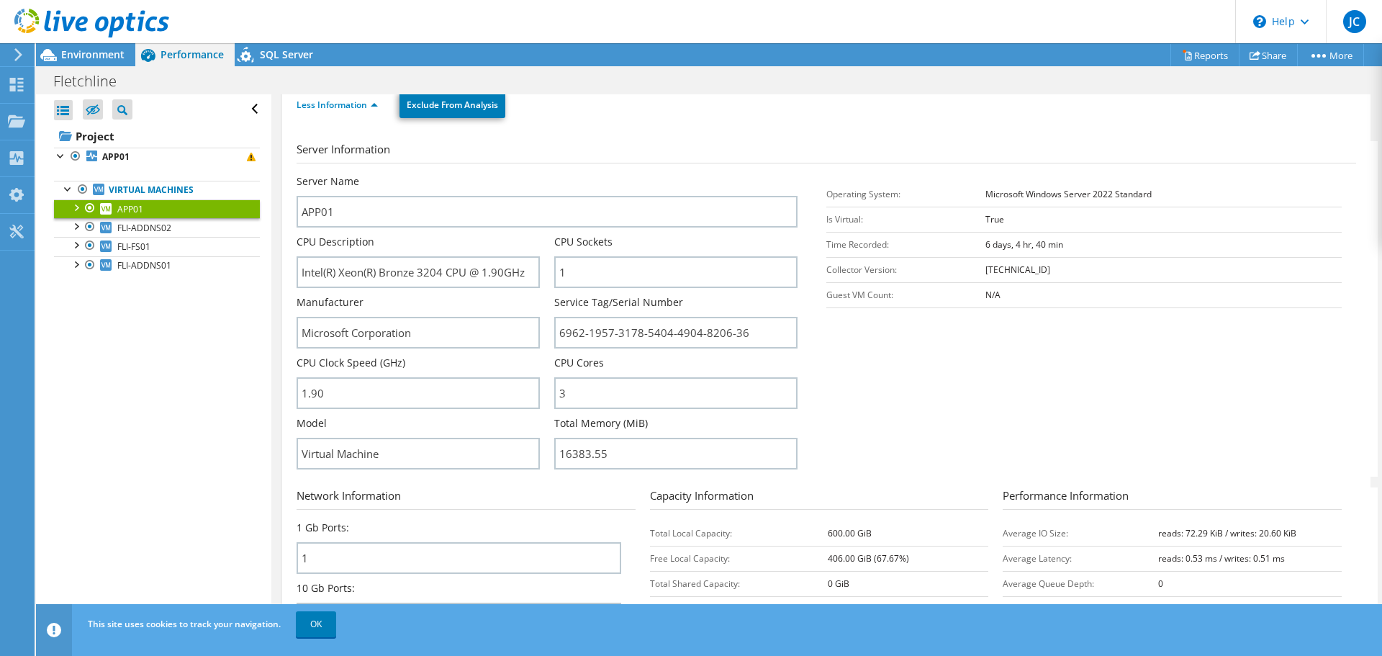
scroll to position [0, 0]
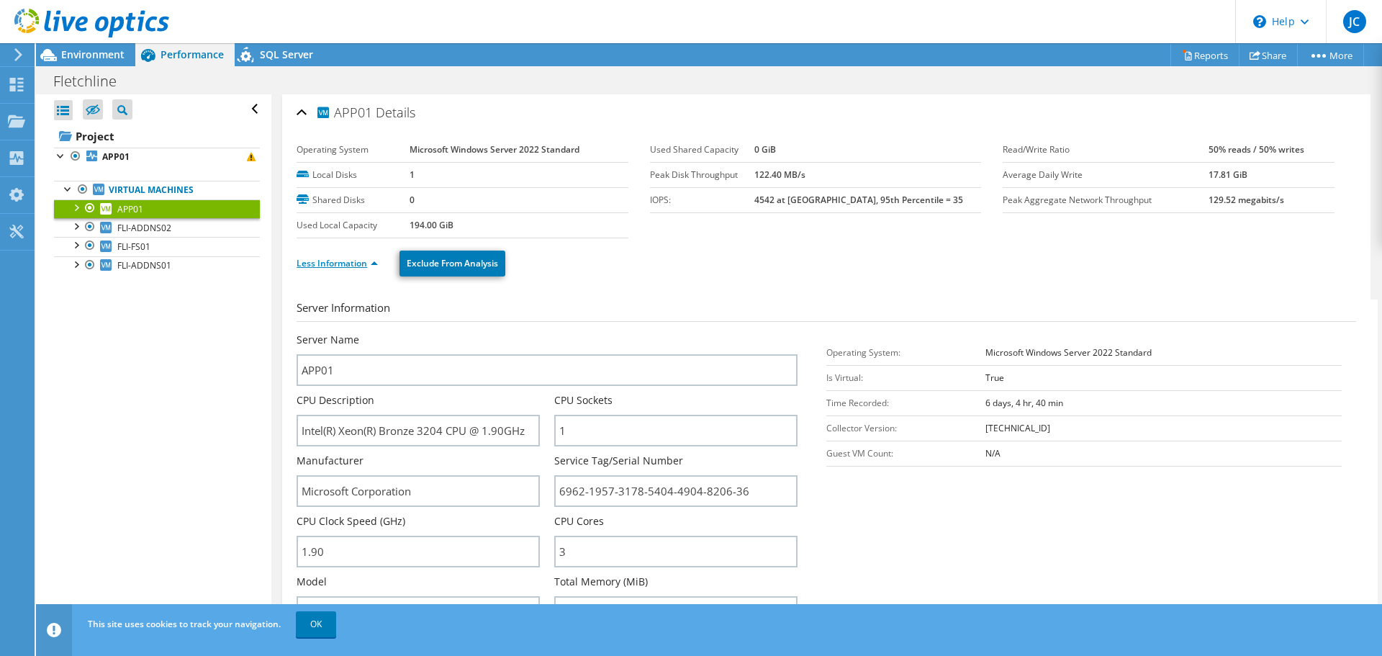
click at [366, 268] on link "Less Information" at bounding box center [336, 263] width 81 height 12
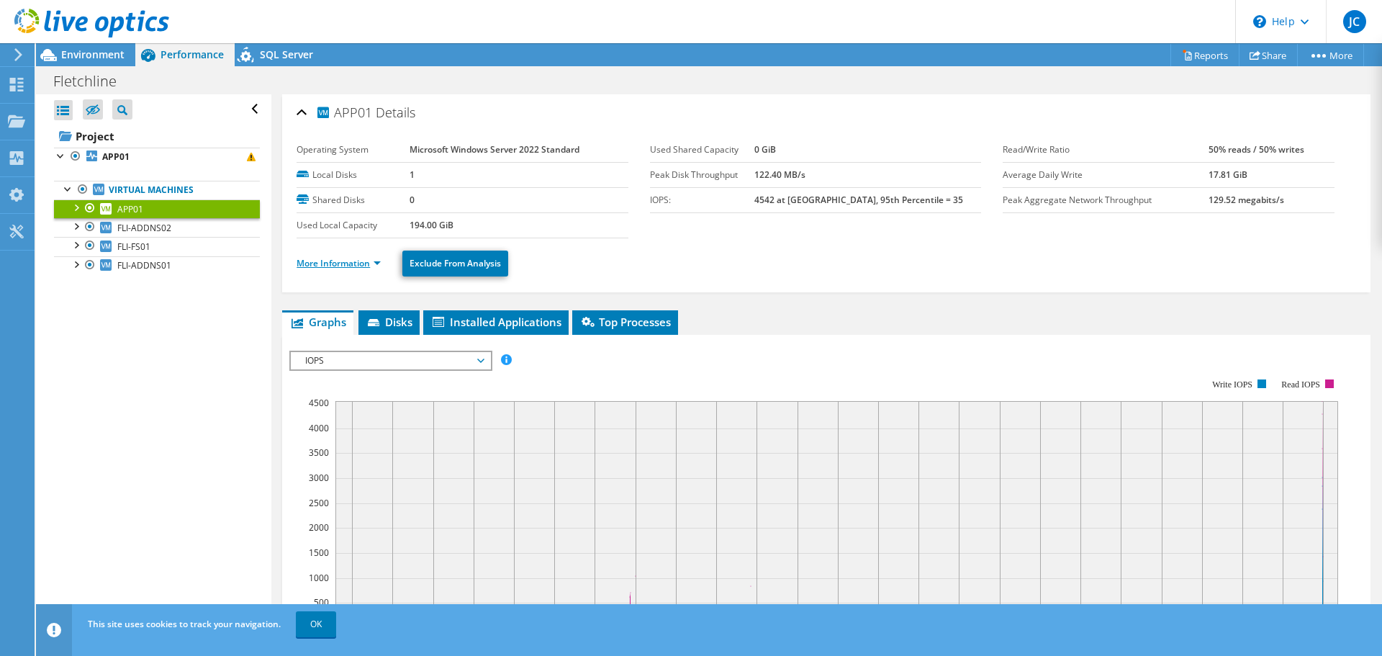
click at [366, 268] on link "More Information" at bounding box center [338, 263] width 84 height 12
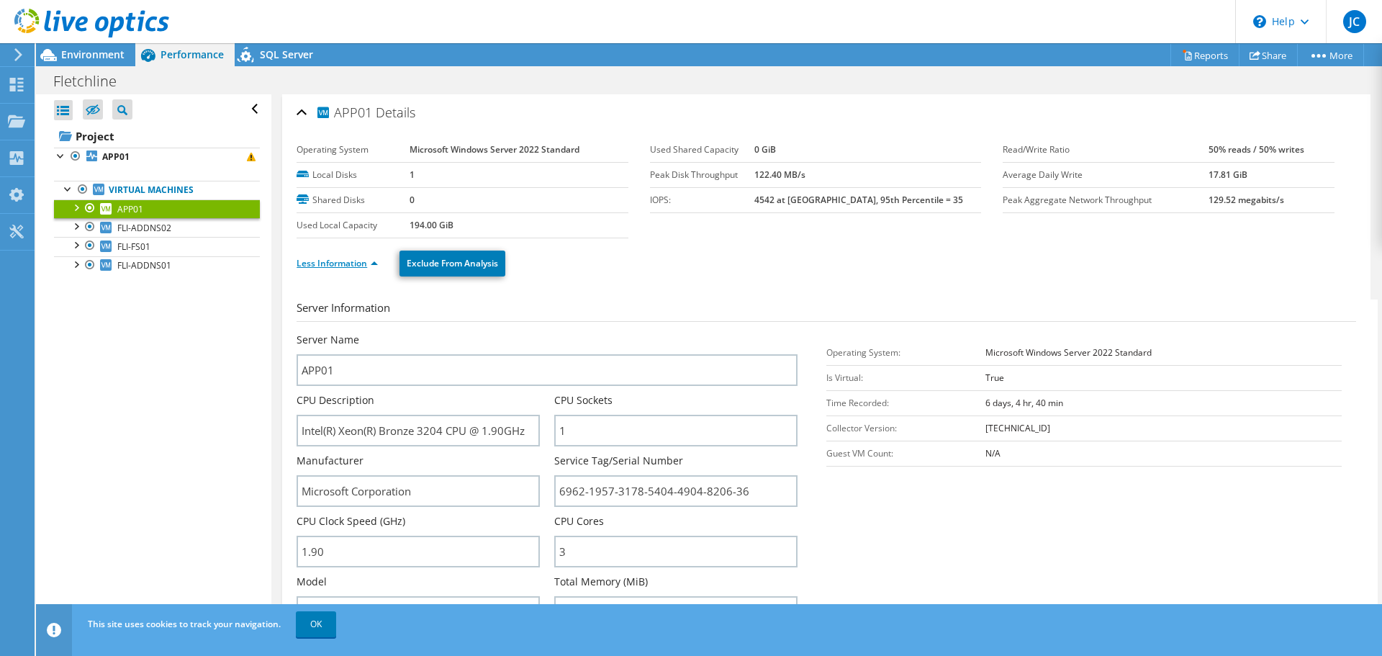
click at [366, 268] on link "Less Information" at bounding box center [336, 263] width 81 height 12
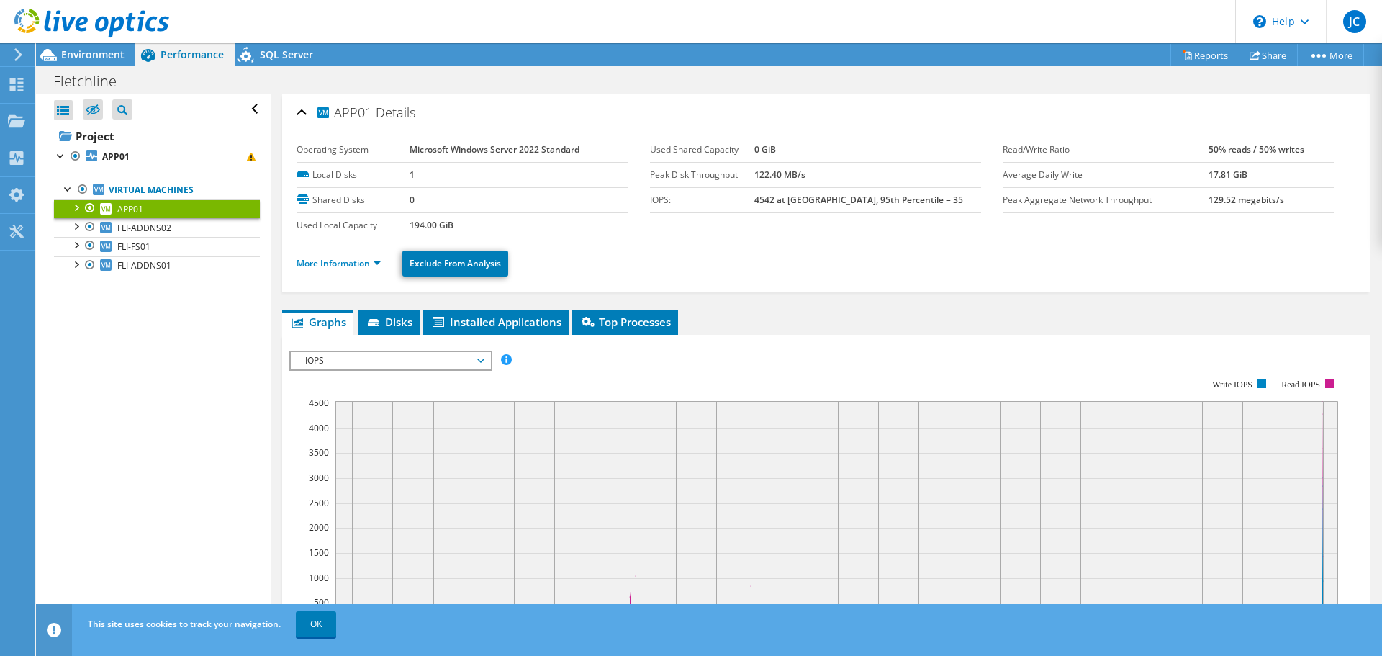
click at [304, 109] on div "APP01 Details" at bounding box center [825, 113] width 1059 height 31
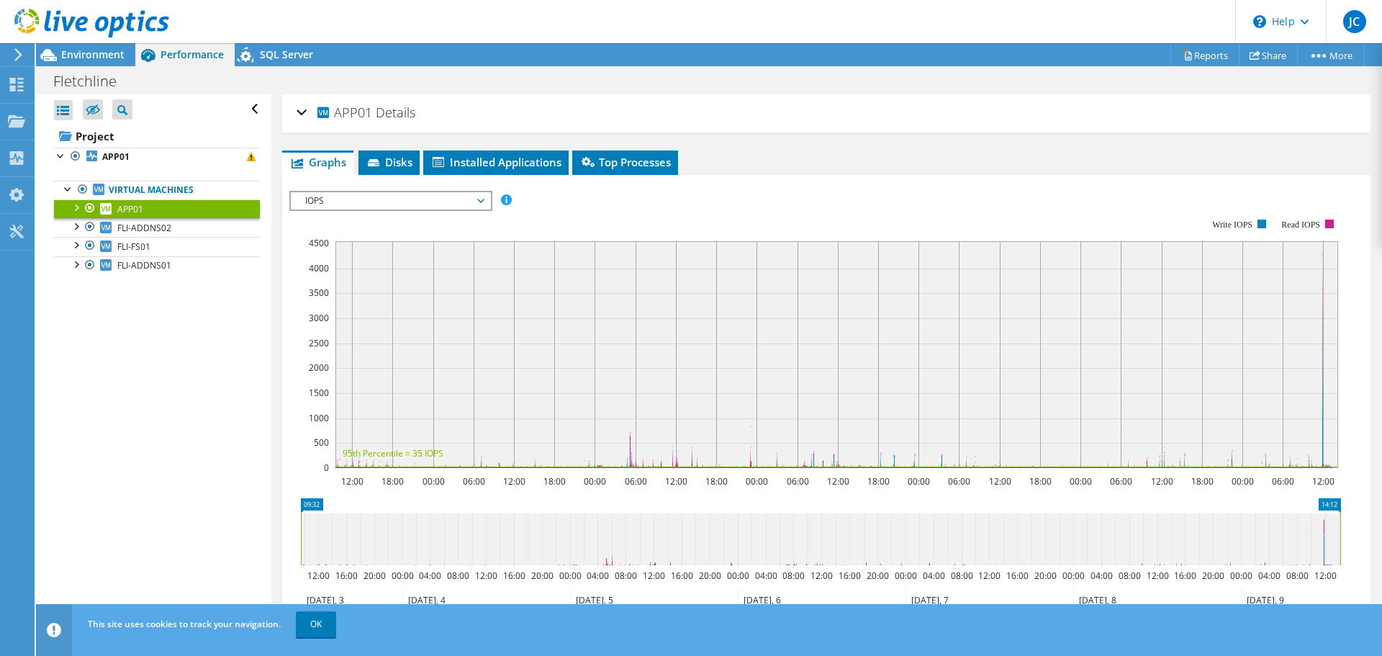
click at [481, 200] on span "IOPS" at bounding box center [390, 200] width 185 height 17
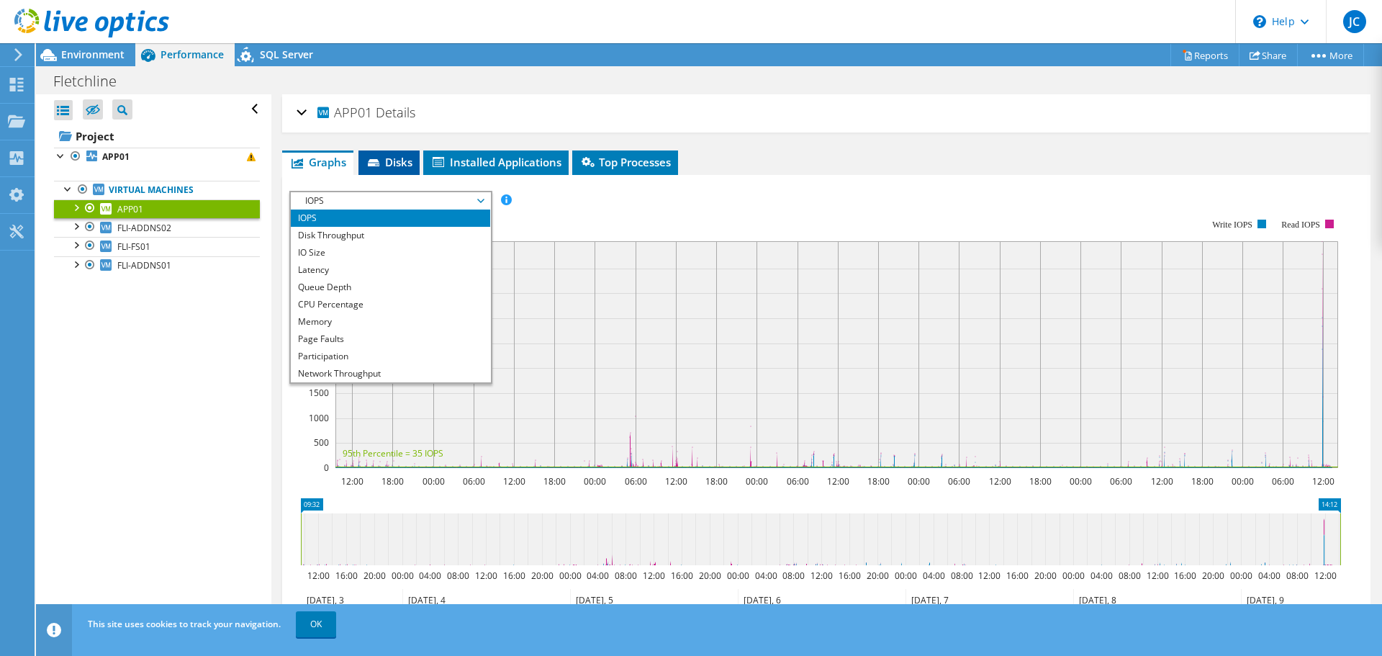
click at [402, 163] on span "Disks" at bounding box center [389, 162] width 47 height 14
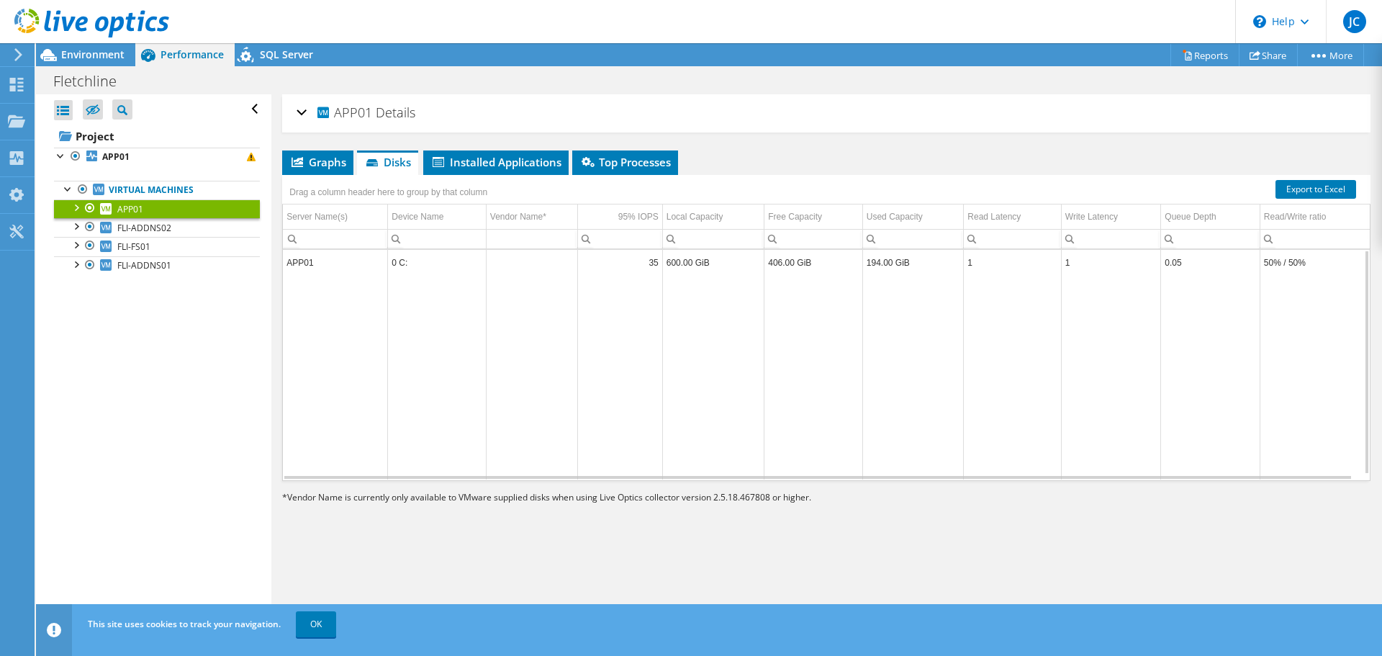
click at [332, 262] on td "APP01" at bounding box center [335, 262] width 105 height 25
click at [323, 168] on span "Graphs" at bounding box center [317, 162] width 57 height 14
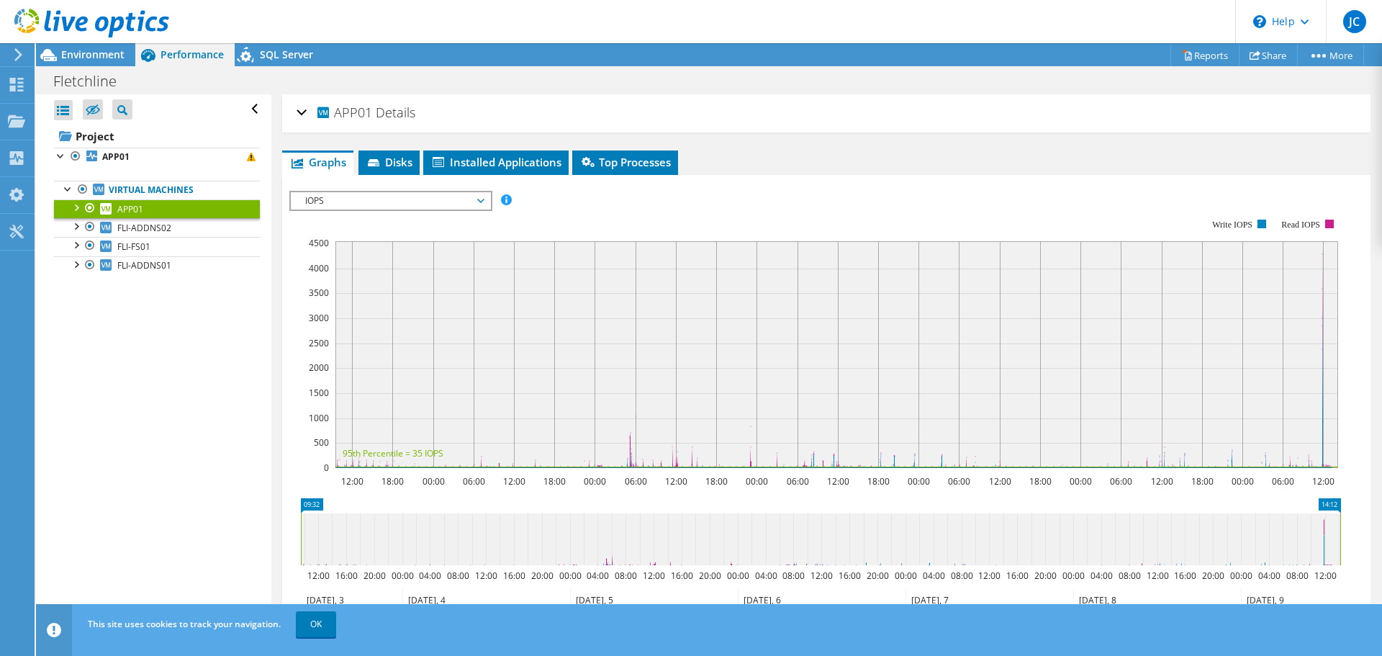
click at [463, 208] on span "IOPS" at bounding box center [390, 200] width 185 height 17
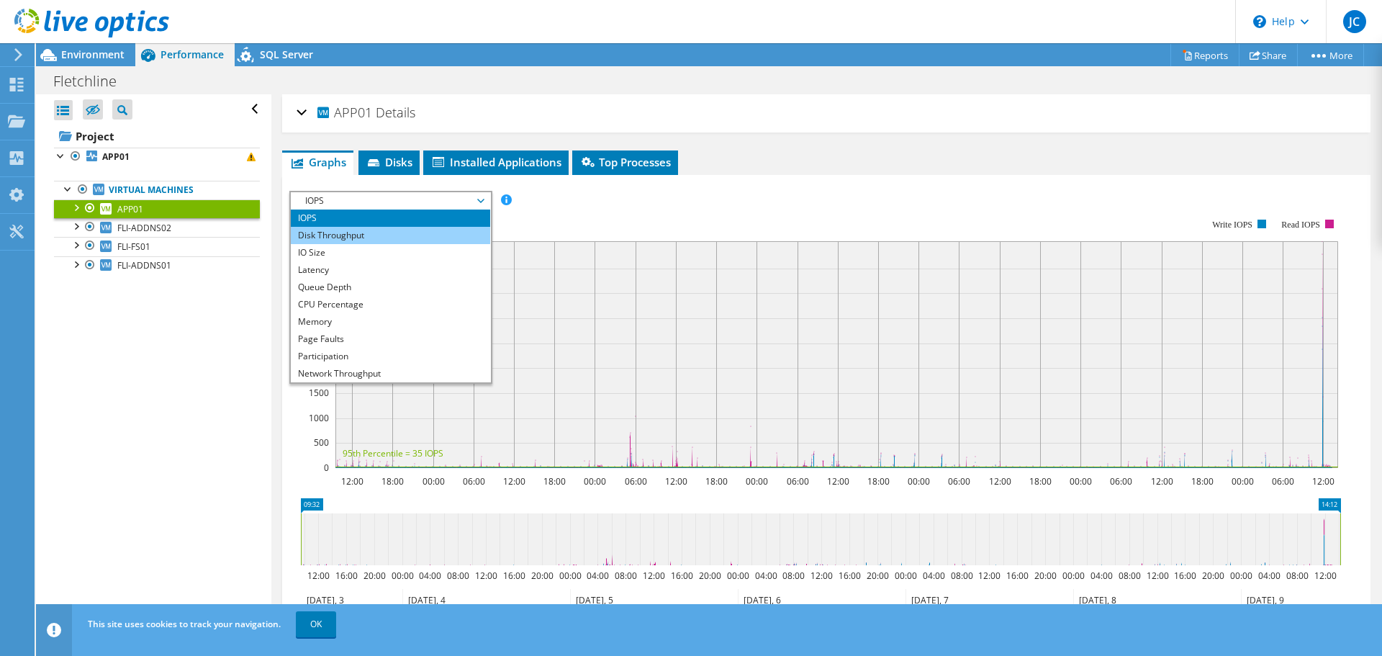
click at [437, 236] on li "Disk Throughput" at bounding box center [390, 235] width 199 height 17
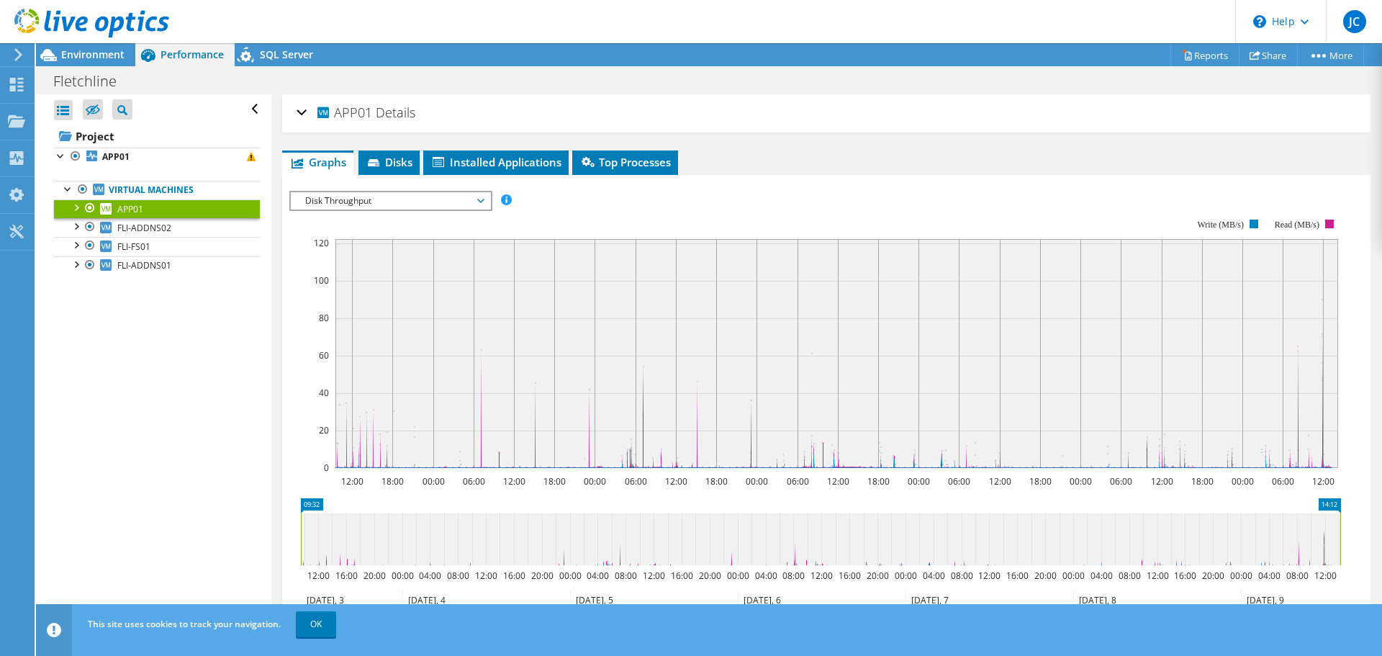
drag, startPoint x: 363, startPoint y: 279, endPoint x: 485, endPoint y: 283, distance: 122.4
click at [485, 283] on rect at bounding box center [836, 353] width 1002 height 229
click at [376, 200] on span "Disk Throughput" at bounding box center [390, 200] width 185 height 17
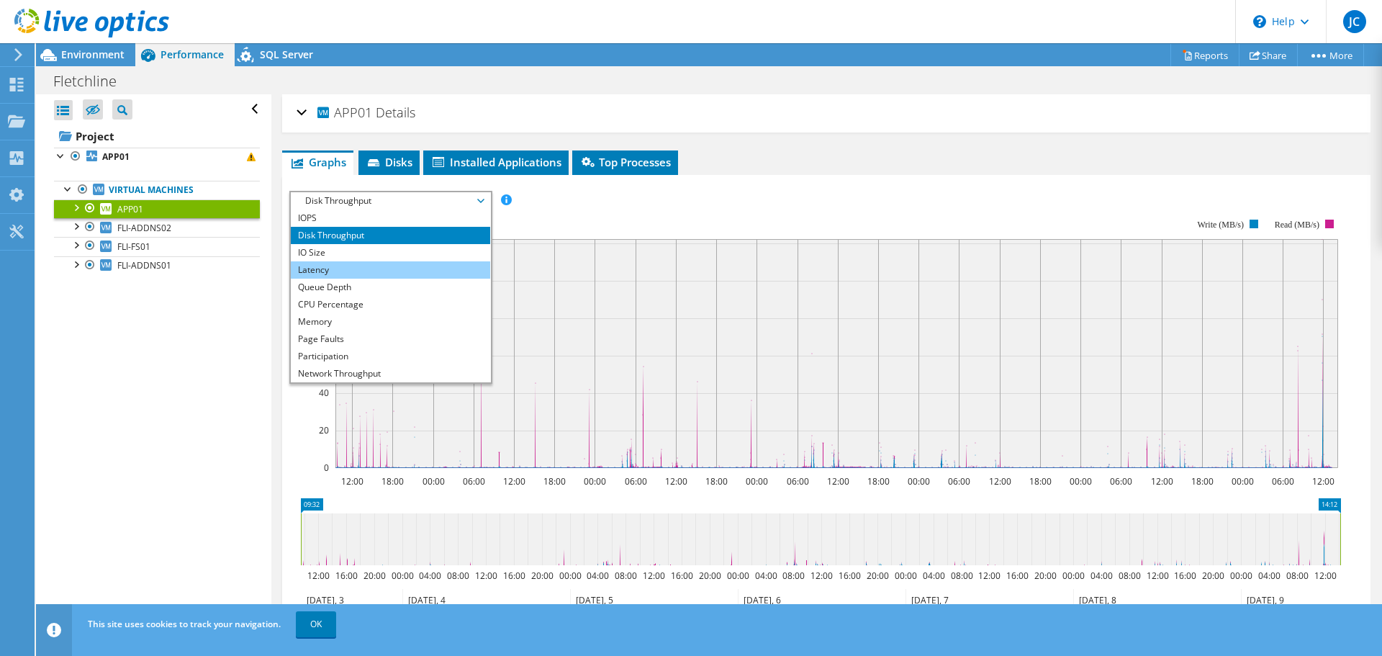
click at [369, 262] on li "Latency" at bounding box center [390, 269] width 199 height 17
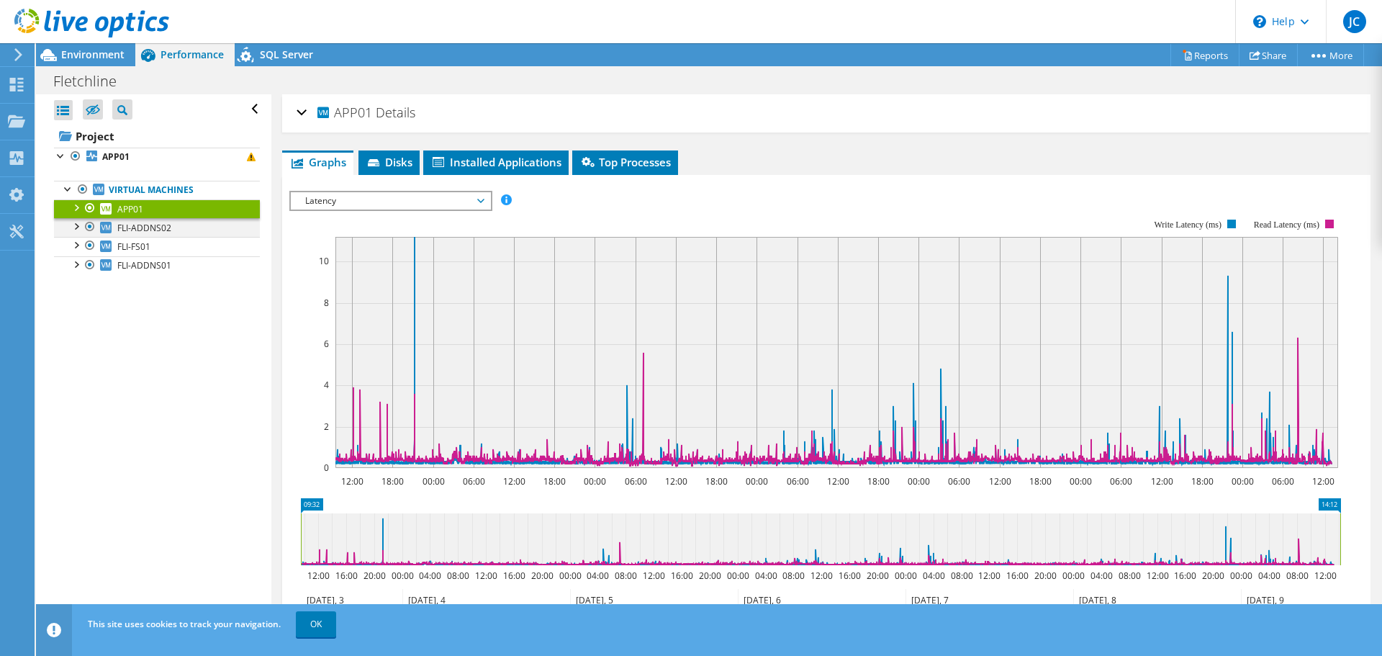
click at [75, 226] on div at bounding box center [75, 225] width 14 height 14
click at [76, 245] on div at bounding box center [75, 244] width 14 height 14
click at [78, 265] on div at bounding box center [75, 263] width 14 height 14
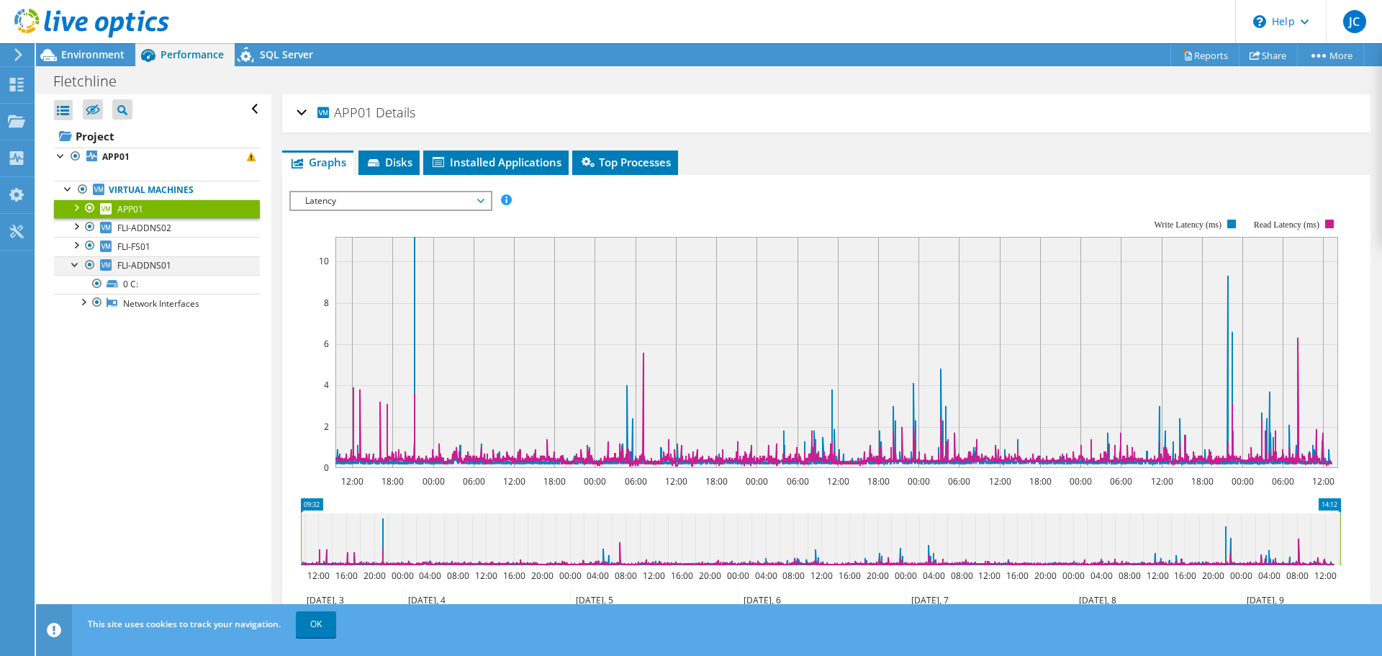
click at [78, 265] on div at bounding box center [75, 263] width 14 height 14
click at [78, 248] on div at bounding box center [75, 244] width 14 height 14
click at [75, 228] on div at bounding box center [75, 225] width 14 height 14
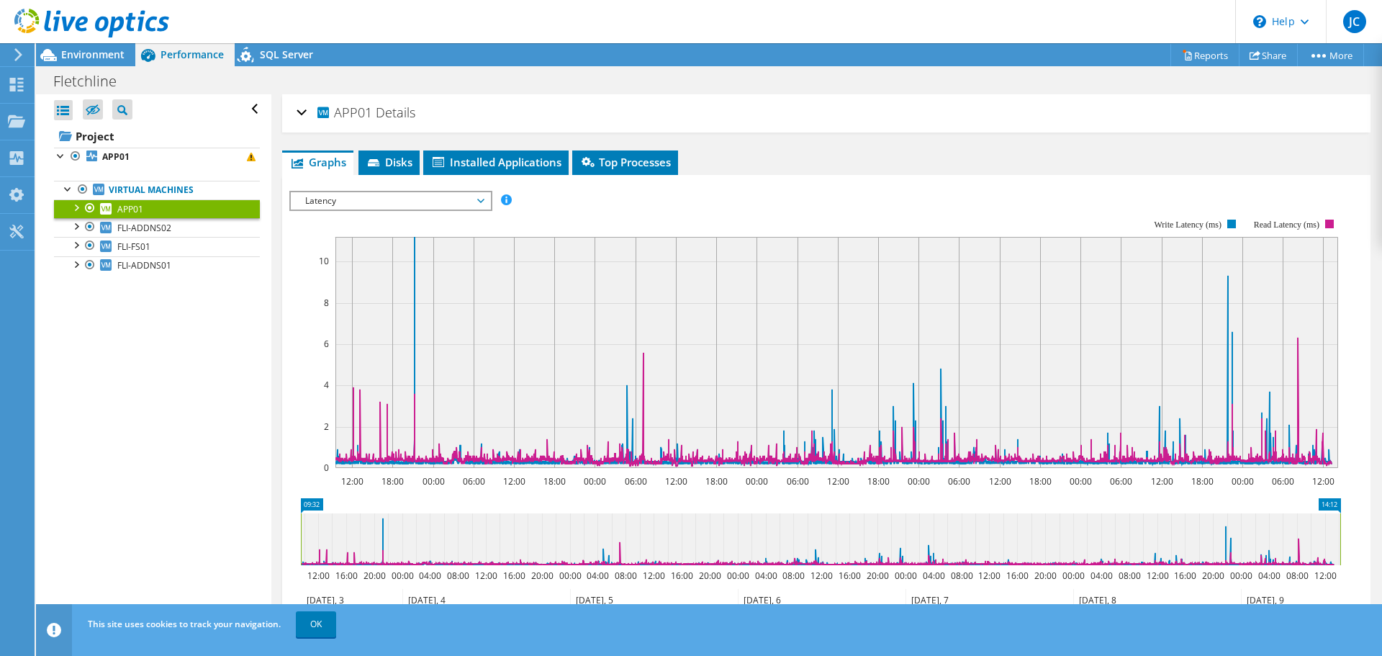
click at [74, 209] on div at bounding box center [75, 206] width 14 height 14
click at [70, 187] on div at bounding box center [68, 188] width 14 height 14
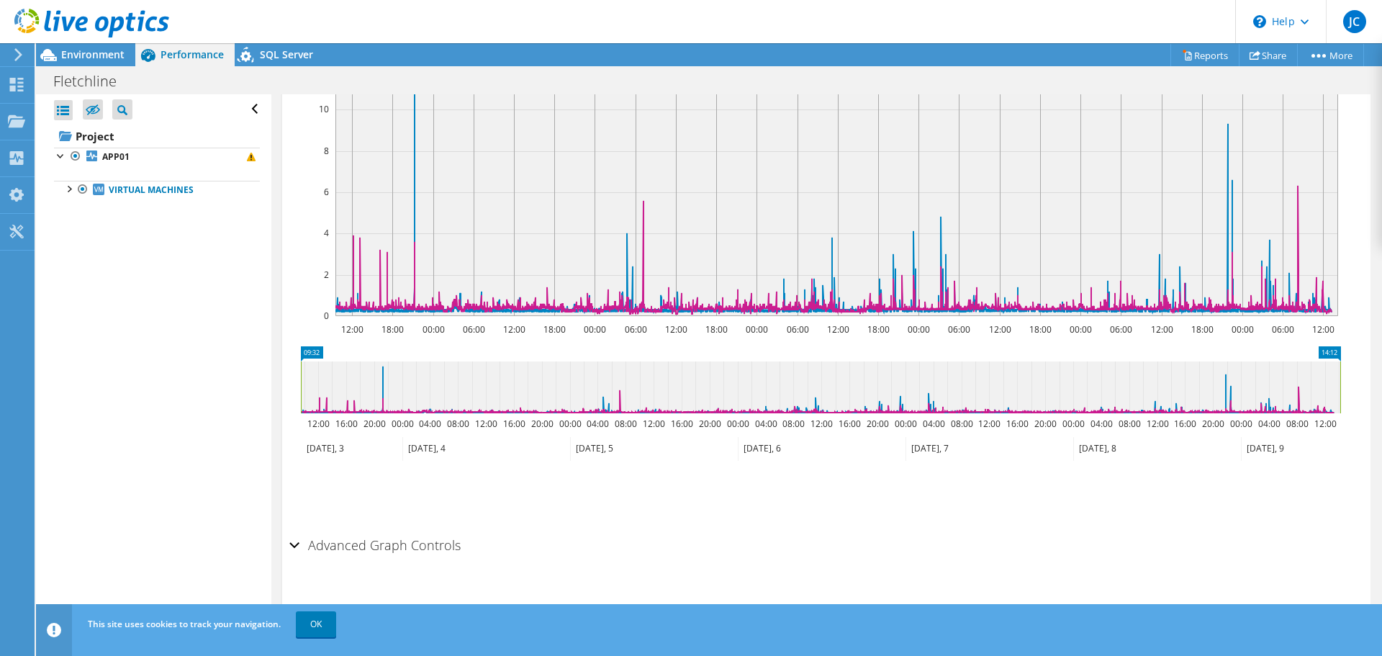
scroll to position [154, 0]
click at [385, 537] on h2 "Advanced Graph Controls" at bounding box center [374, 542] width 171 height 29
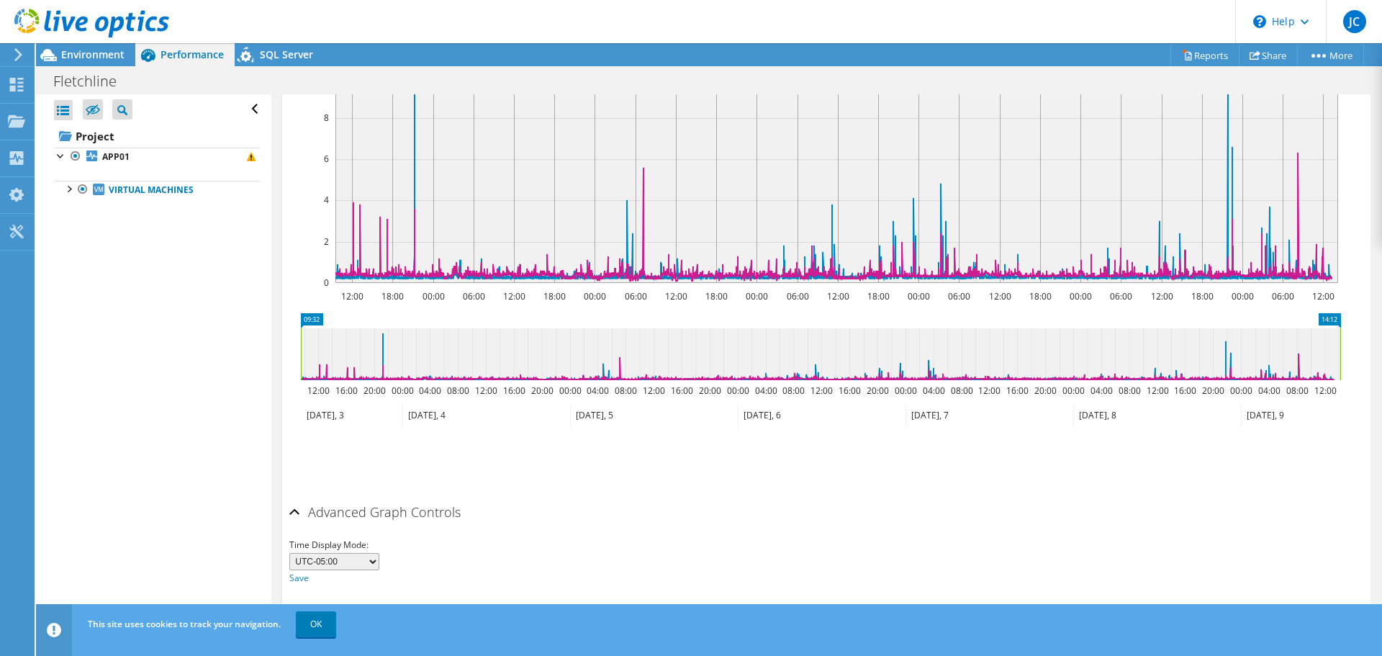
scroll to position [201, 0]
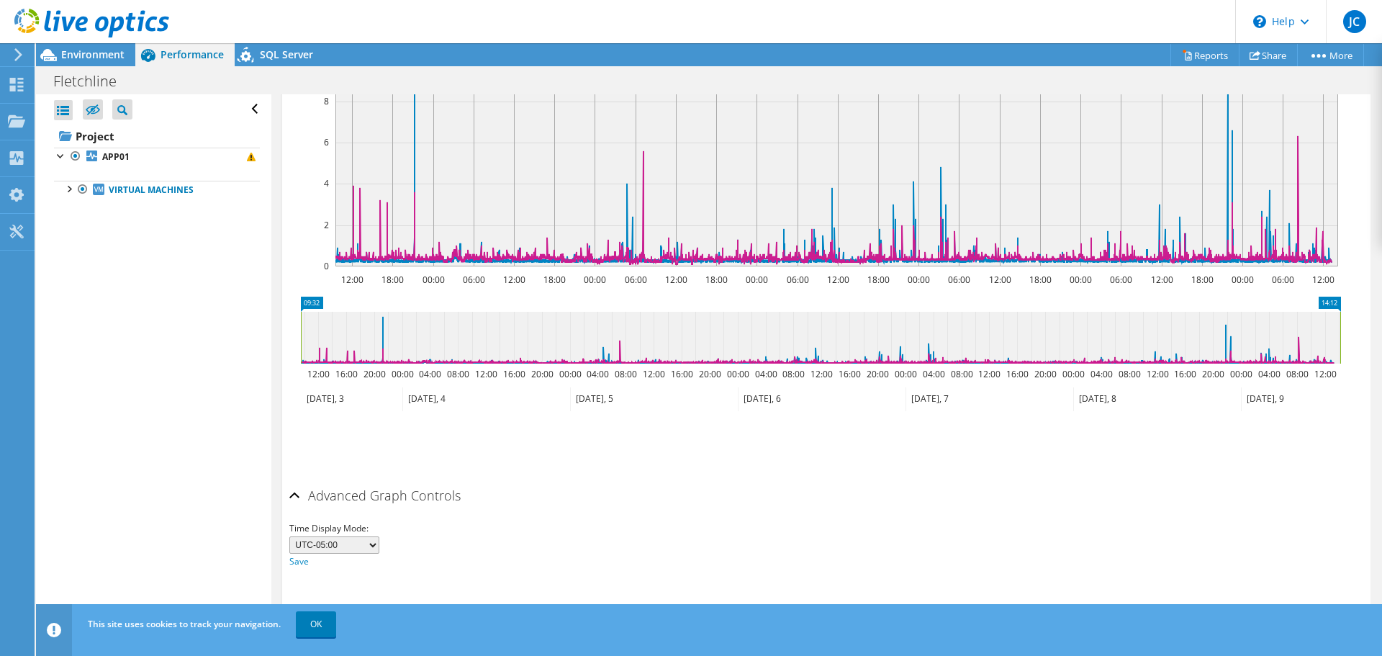
click at [368, 540] on select "UTC-12:00 UTC-11:00 UTC-10:00 UTC-09:30 UTC-09:00 UTC-08:00 UTC-07:00 UTC-06:00…" at bounding box center [334, 544] width 90 height 17
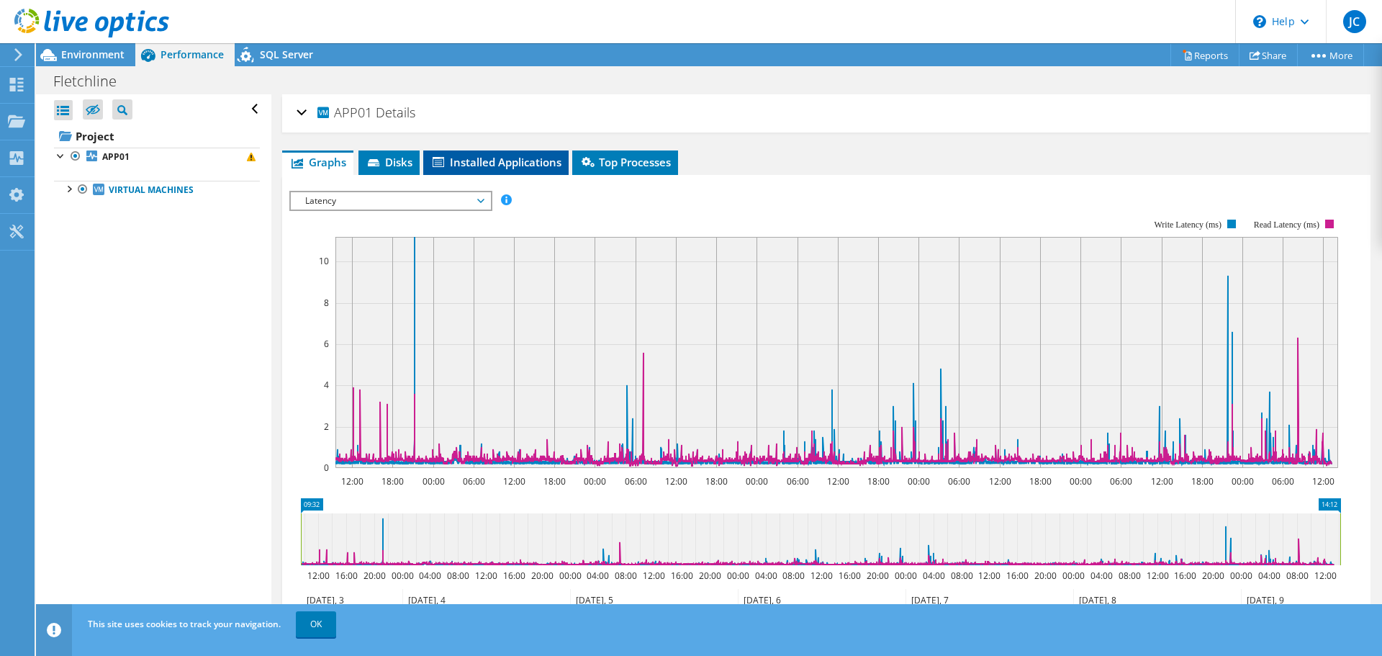
click at [558, 163] on span "Installed Applications" at bounding box center [495, 162] width 131 height 14
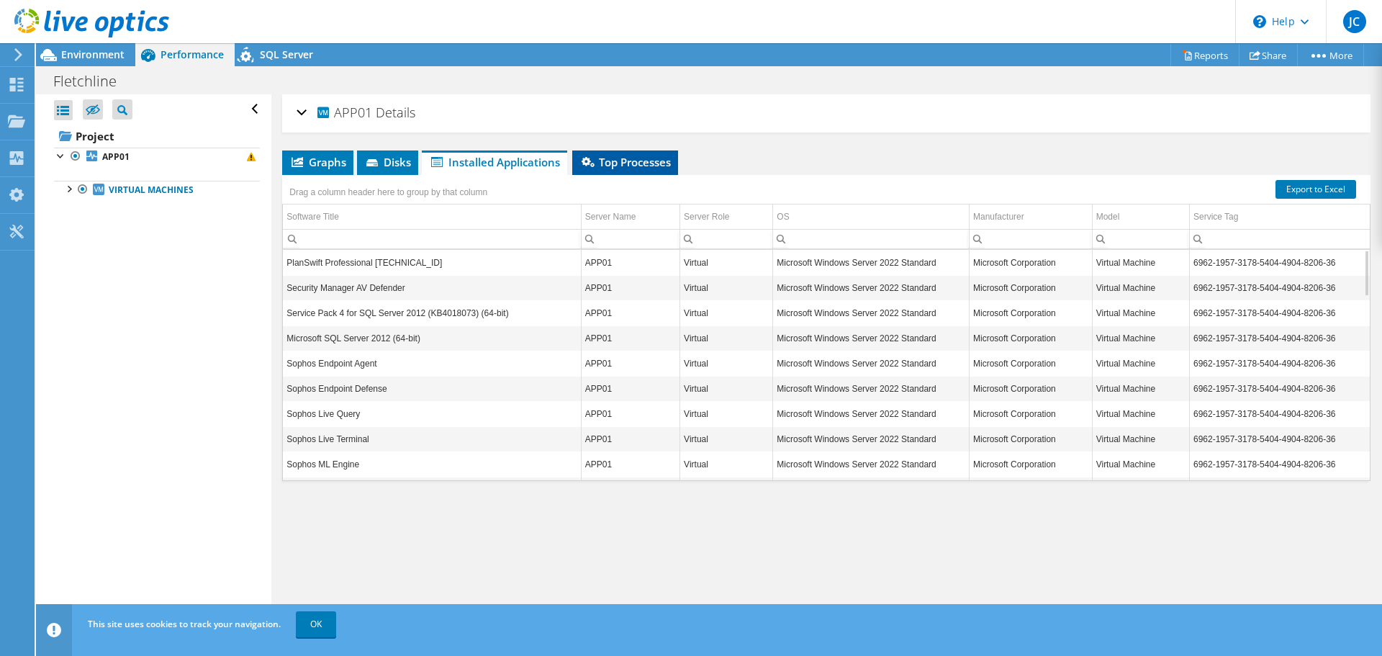
click at [615, 166] on span "Top Processes" at bounding box center [624, 162] width 91 height 14
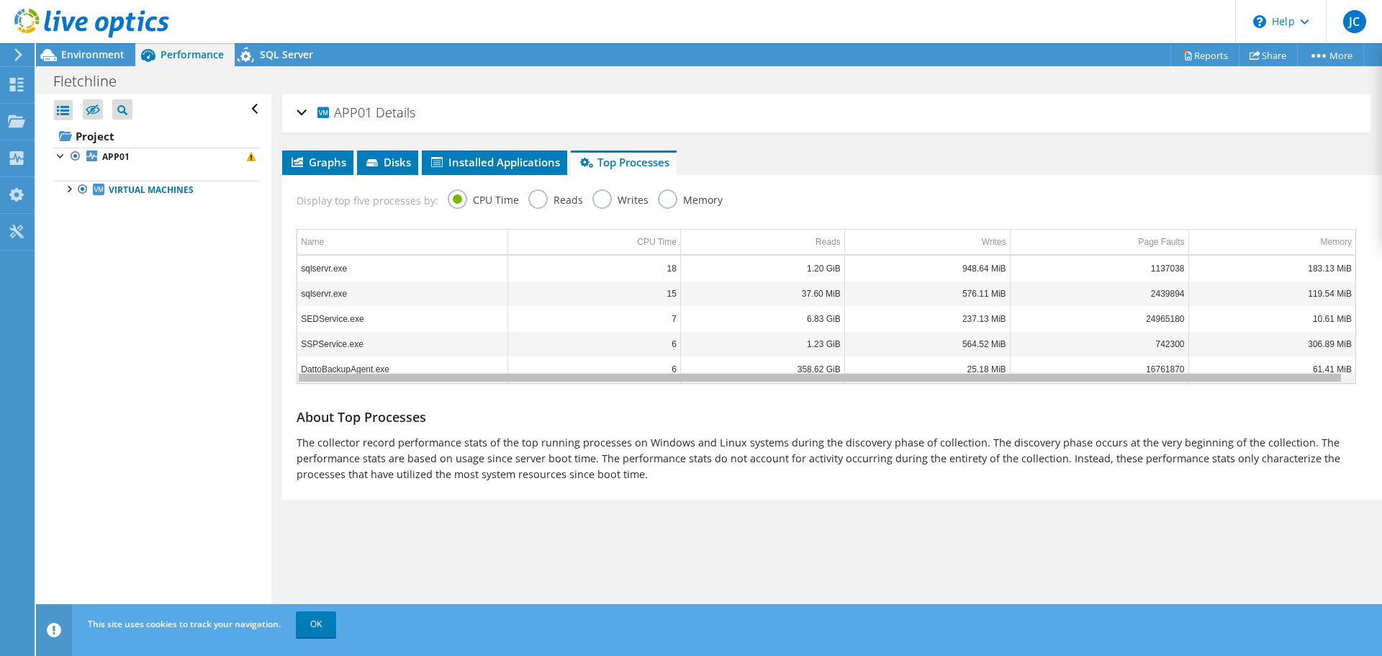
drag, startPoint x: 440, startPoint y: 375, endPoint x: 410, endPoint y: 378, distance: 30.4
click at [410, 378] on body "JC End User Jason Cross jason.cross@rjyoung.com RJ Young My Profile Log Out \n …" at bounding box center [691, 328] width 1382 height 656
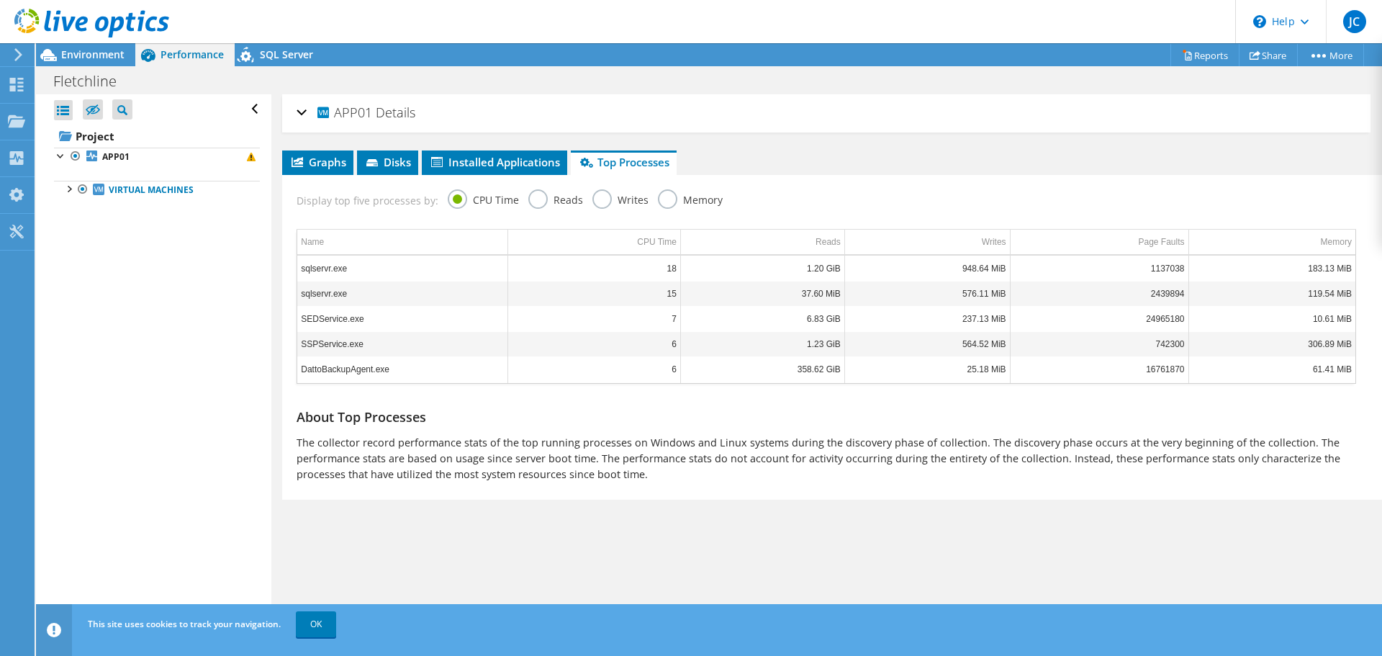
click at [540, 197] on label "Reads" at bounding box center [555, 198] width 55 height 18
click at [0, 0] on input "Reads" at bounding box center [0, 0] width 0 height 0
click at [610, 201] on label "Writes" at bounding box center [620, 198] width 56 height 18
click at [0, 0] on input "Writes" at bounding box center [0, 0] width 0 height 0
click at [662, 199] on label "Memory" at bounding box center [690, 198] width 65 height 18
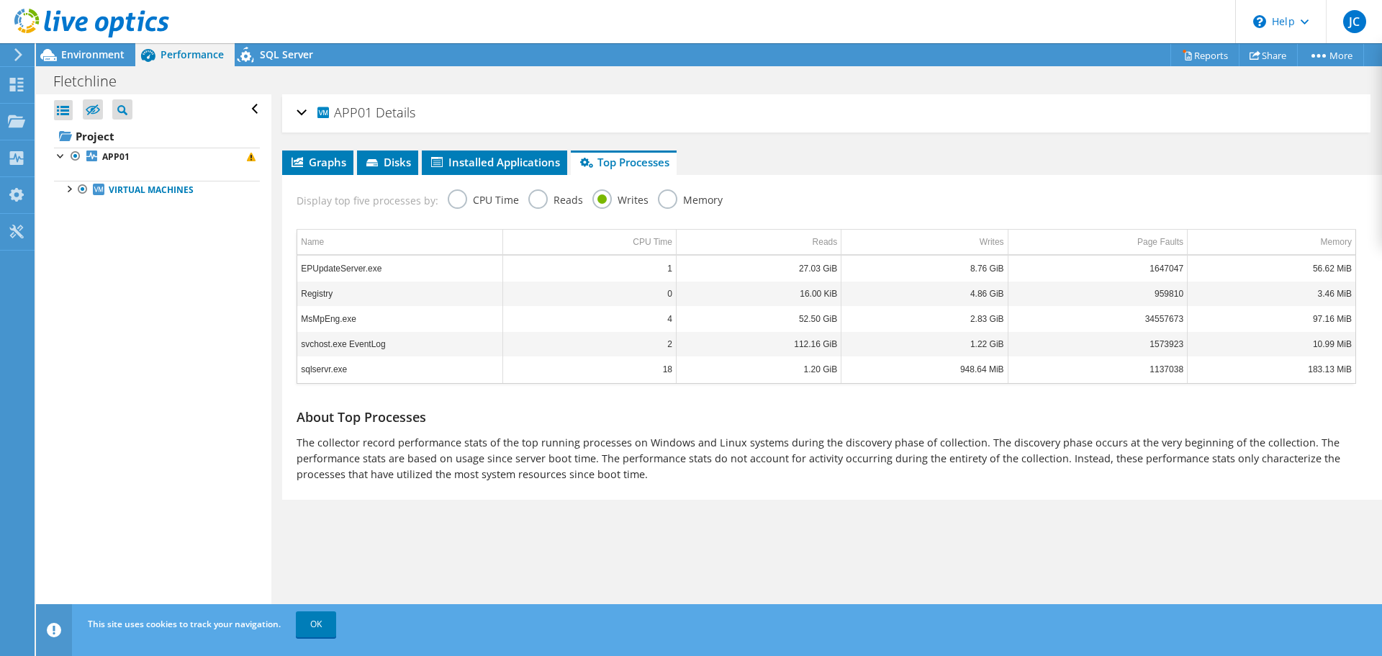
click at [0, 0] on input "Memory" at bounding box center [0, 0] width 0 height 0
click at [481, 200] on label "CPU Time" at bounding box center [483, 198] width 71 height 18
click at [0, 0] on input "CPU Time" at bounding box center [0, 0] width 0 height 0
click at [545, 200] on label "Reads" at bounding box center [555, 198] width 55 height 18
click at [0, 0] on input "Reads" at bounding box center [0, 0] width 0 height 0
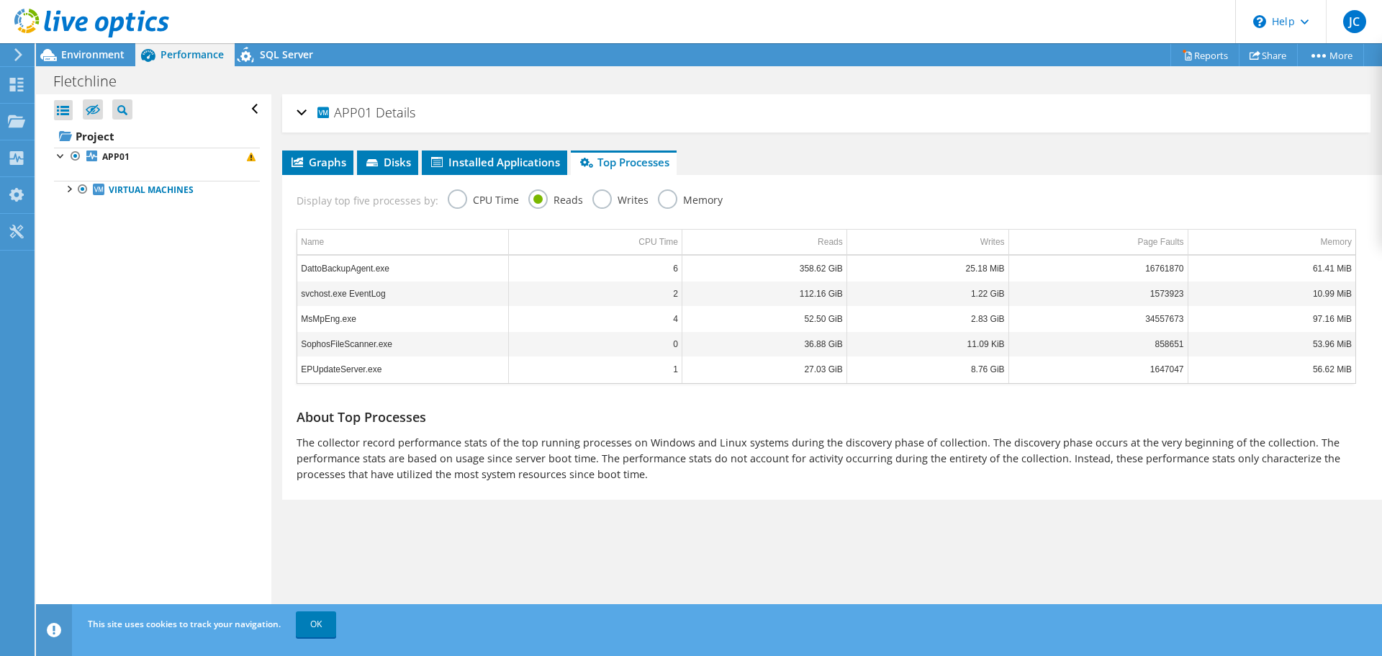
click at [596, 200] on label "Writes" at bounding box center [620, 198] width 56 height 18
click at [0, 0] on input "Writes" at bounding box center [0, 0] width 0 height 0
click at [671, 205] on label "Memory" at bounding box center [690, 198] width 65 height 18
click at [0, 0] on input "Memory" at bounding box center [0, 0] width 0 height 0
click at [307, 112] on div "APP01 Details" at bounding box center [825, 113] width 1059 height 31
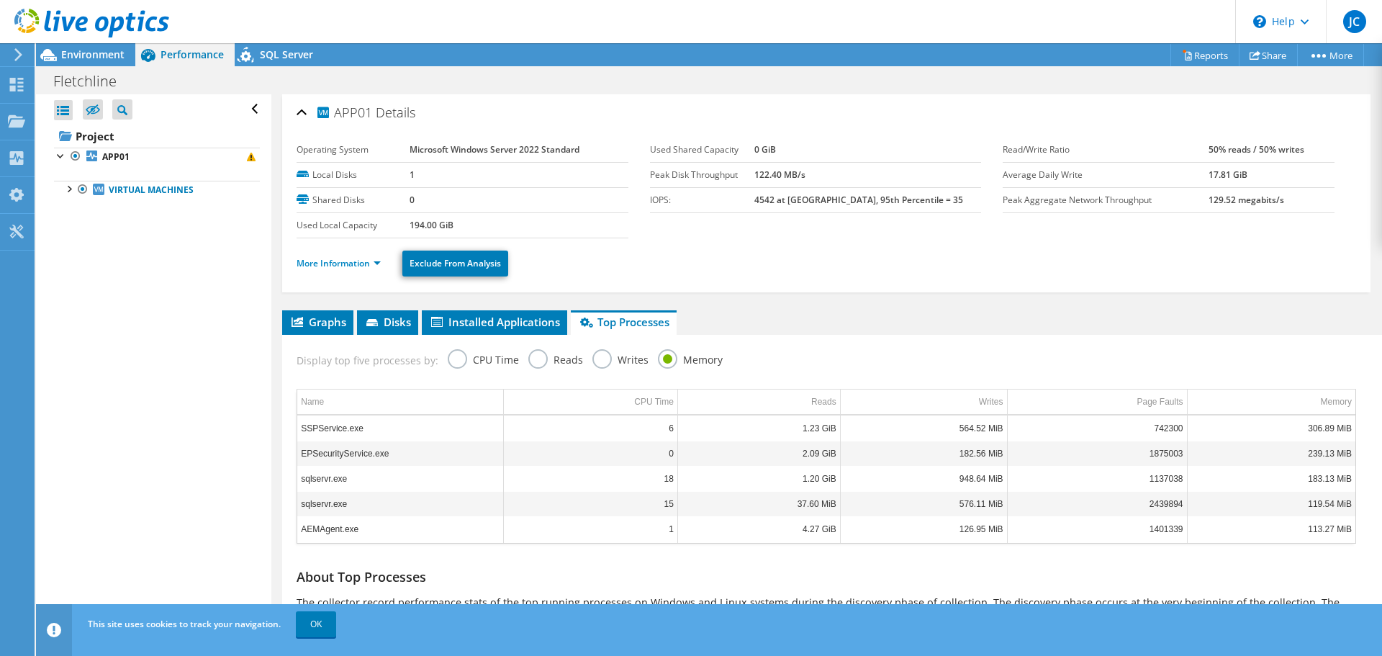
click at [307, 112] on div "APP01 Details" at bounding box center [825, 113] width 1059 height 31
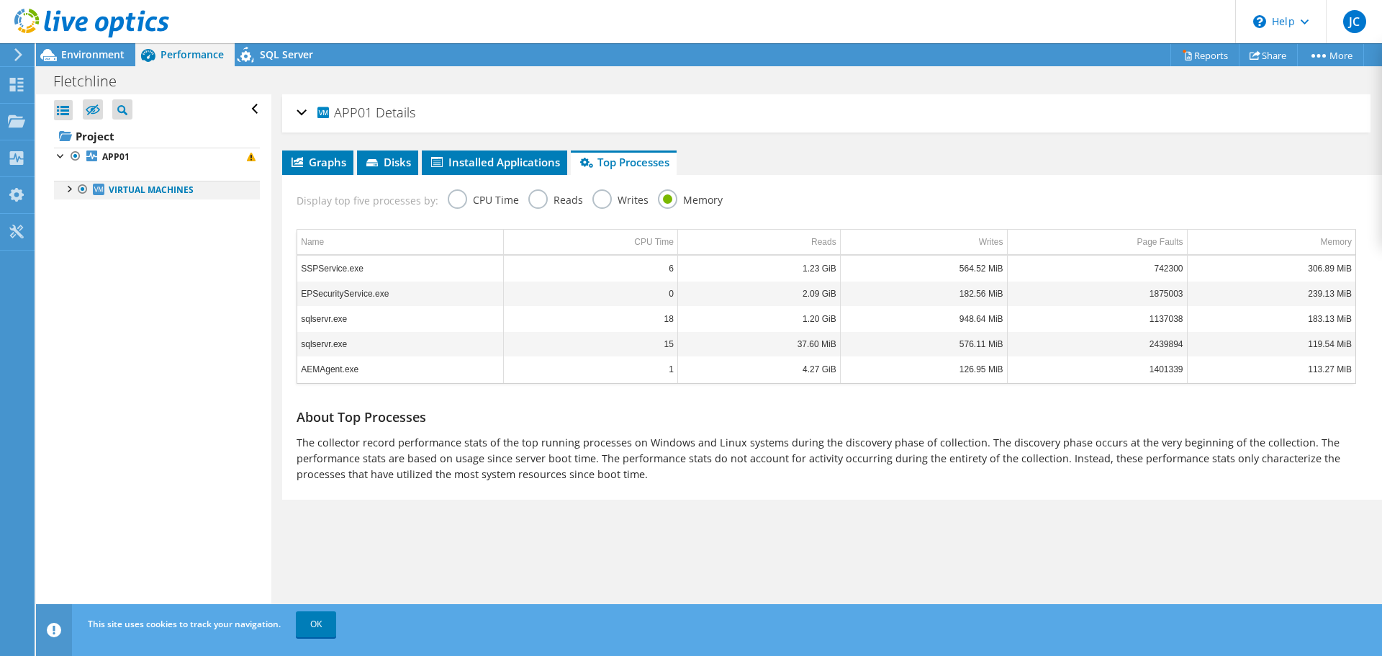
click at [71, 189] on div at bounding box center [68, 188] width 14 height 14
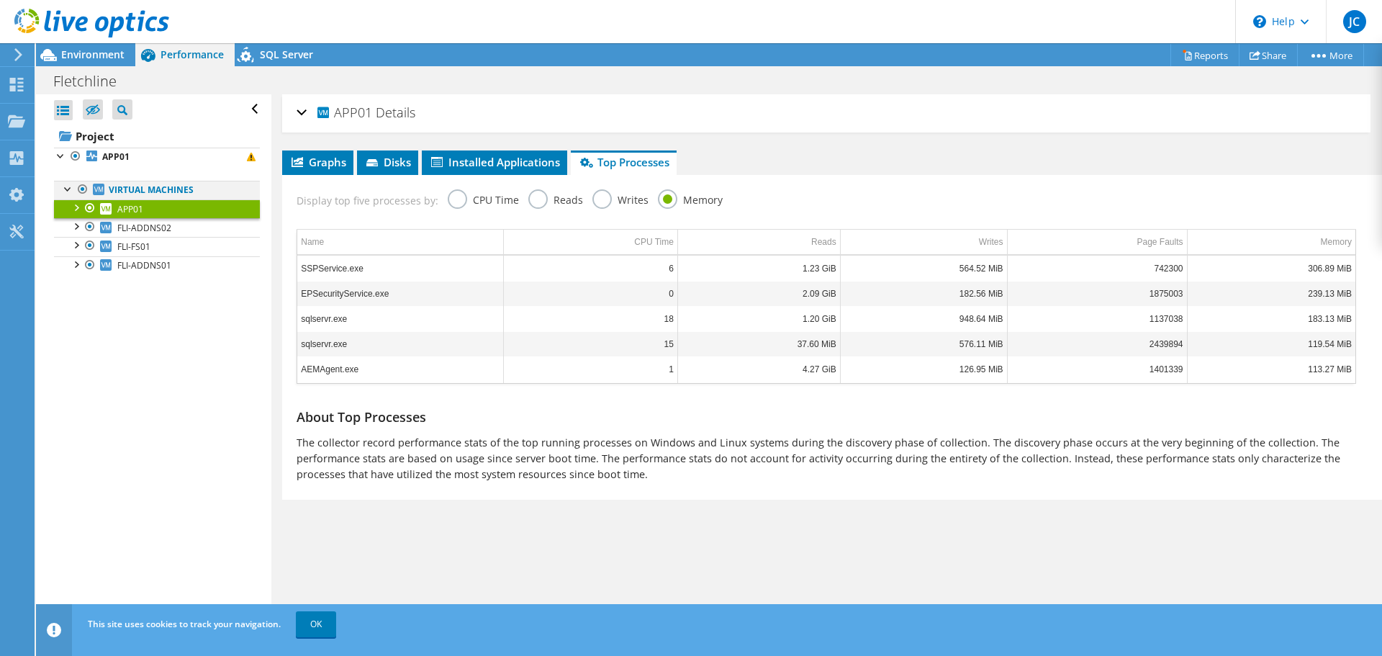
click at [68, 191] on div at bounding box center [68, 188] width 14 height 14
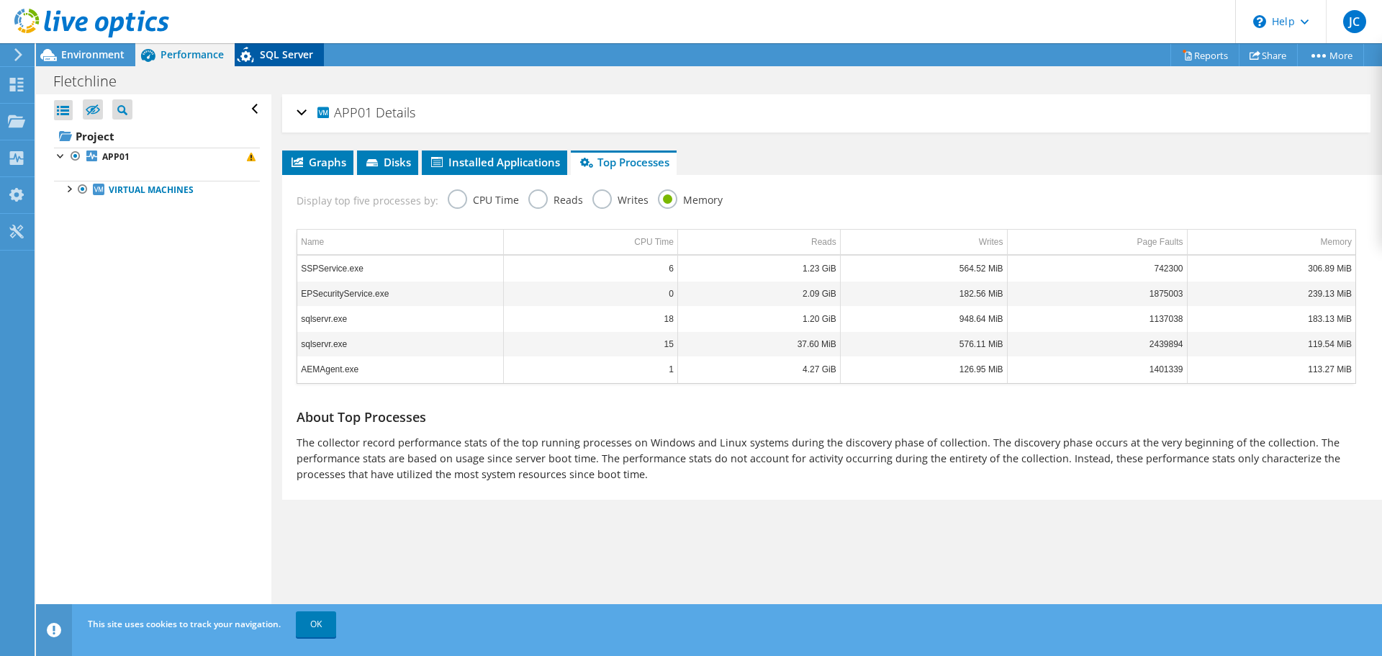
click at [267, 54] on span "SQL Server" at bounding box center [286, 54] width 53 height 14
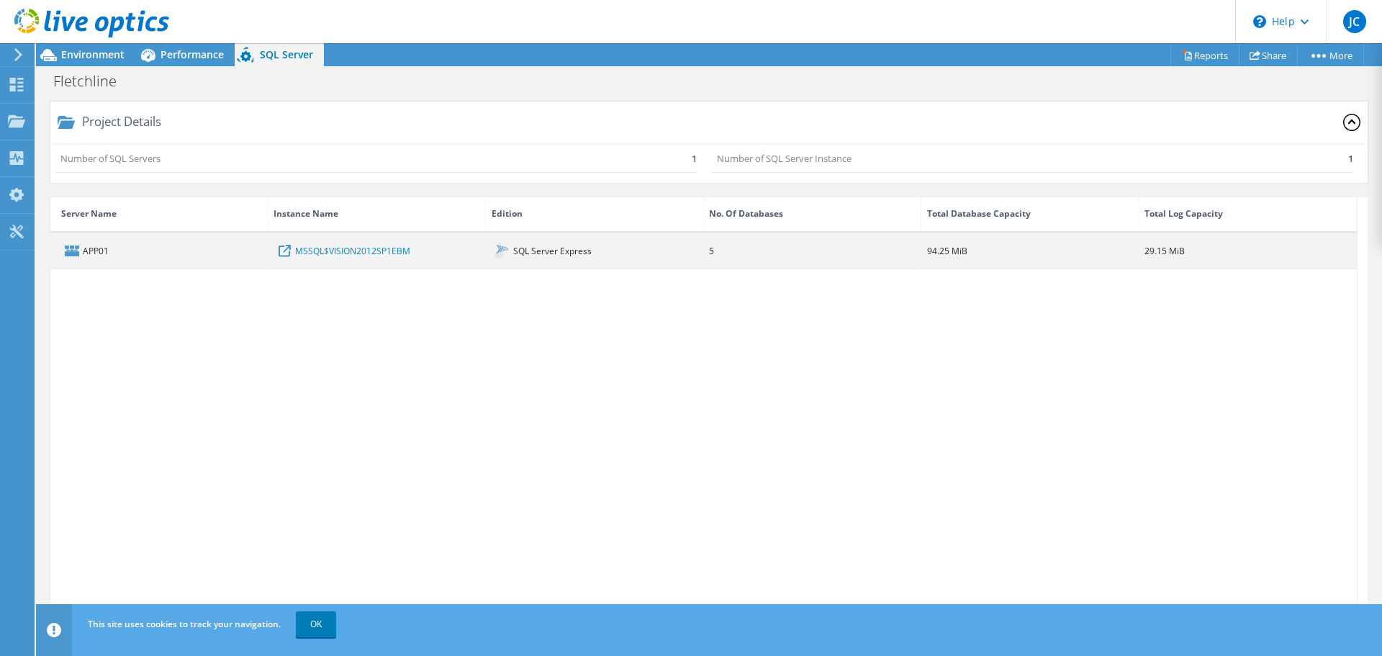
click at [217, 263] on div "APP01" at bounding box center [159, 250] width 218 height 35
click at [189, 244] on div "APP01" at bounding box center [159, 250] width 218 height 35
click at [89, 247] on div "APP01" at bounding box center [159, 250] width 218 height 35
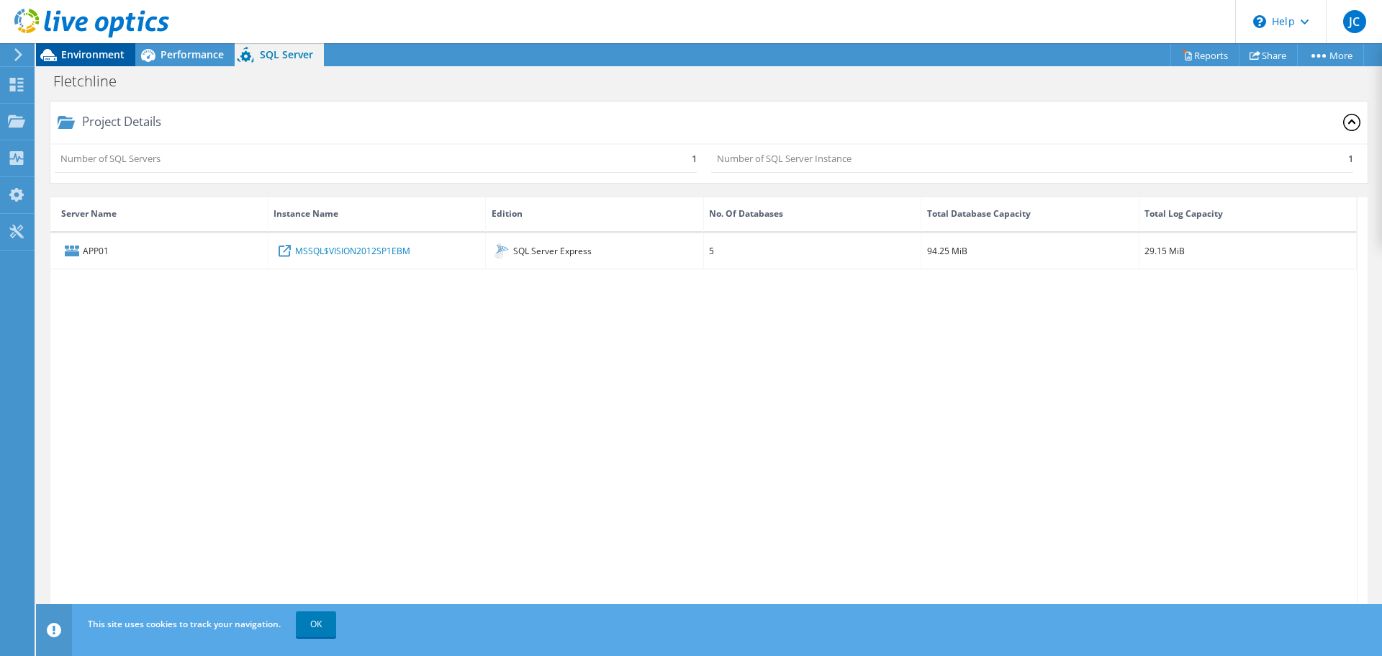
click at [76, 58] on span "Environment" at bounding box center [92, 54] width 63 height 14
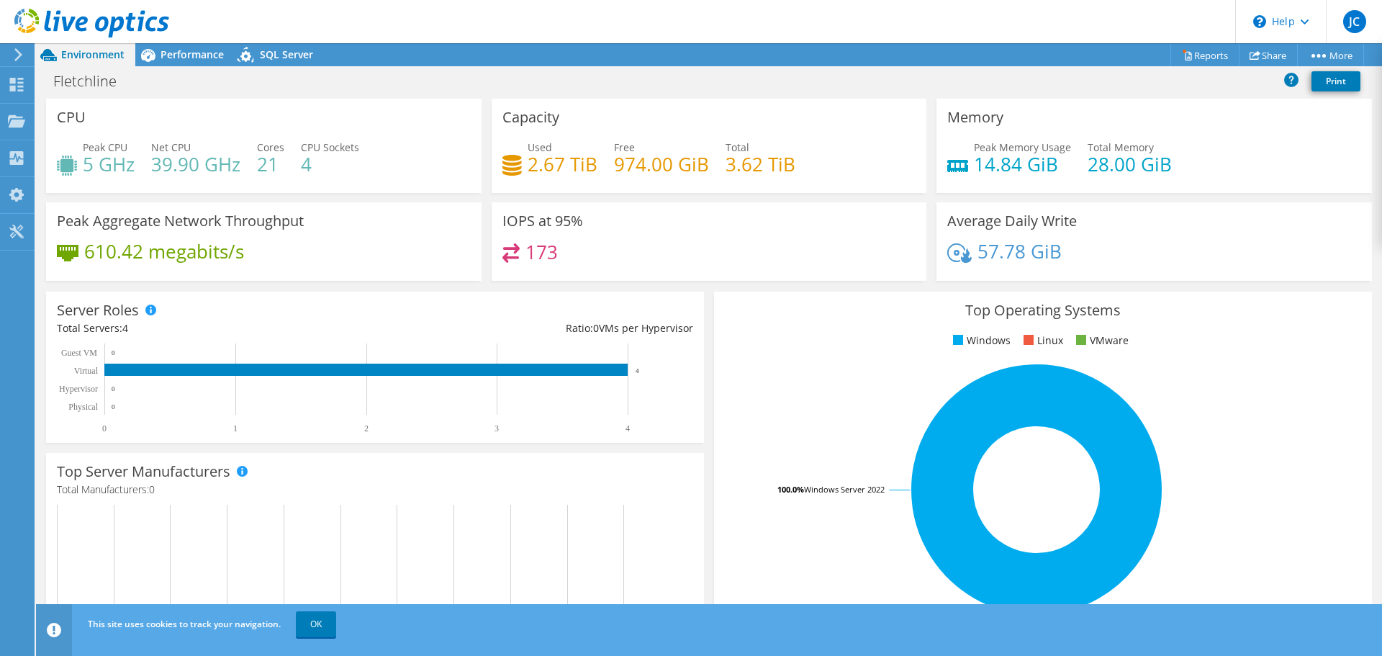
click at [21, 55] on use at bounding box center [18, 54] width 8 height 13
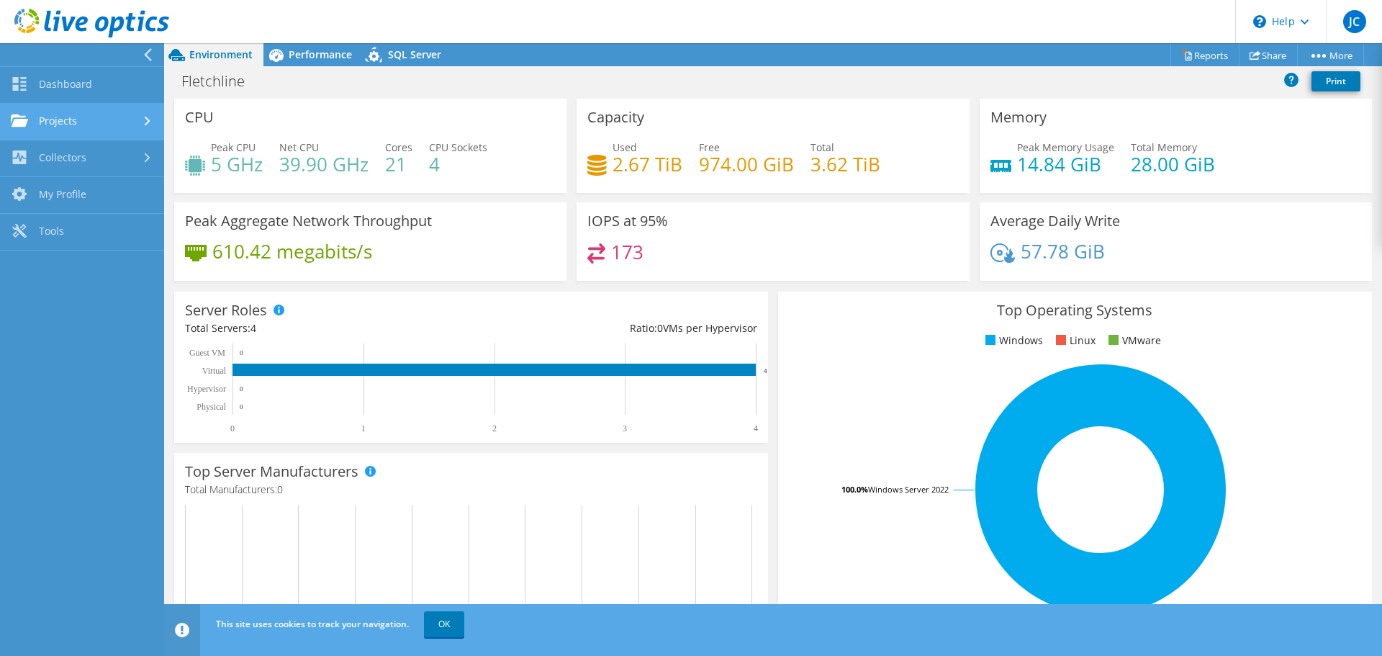
click at [145, 115] on link "Projects" at bounding box center [82, 122] width 164 height 37
